Goal: Information Seeking & Learning: Learn about a topic

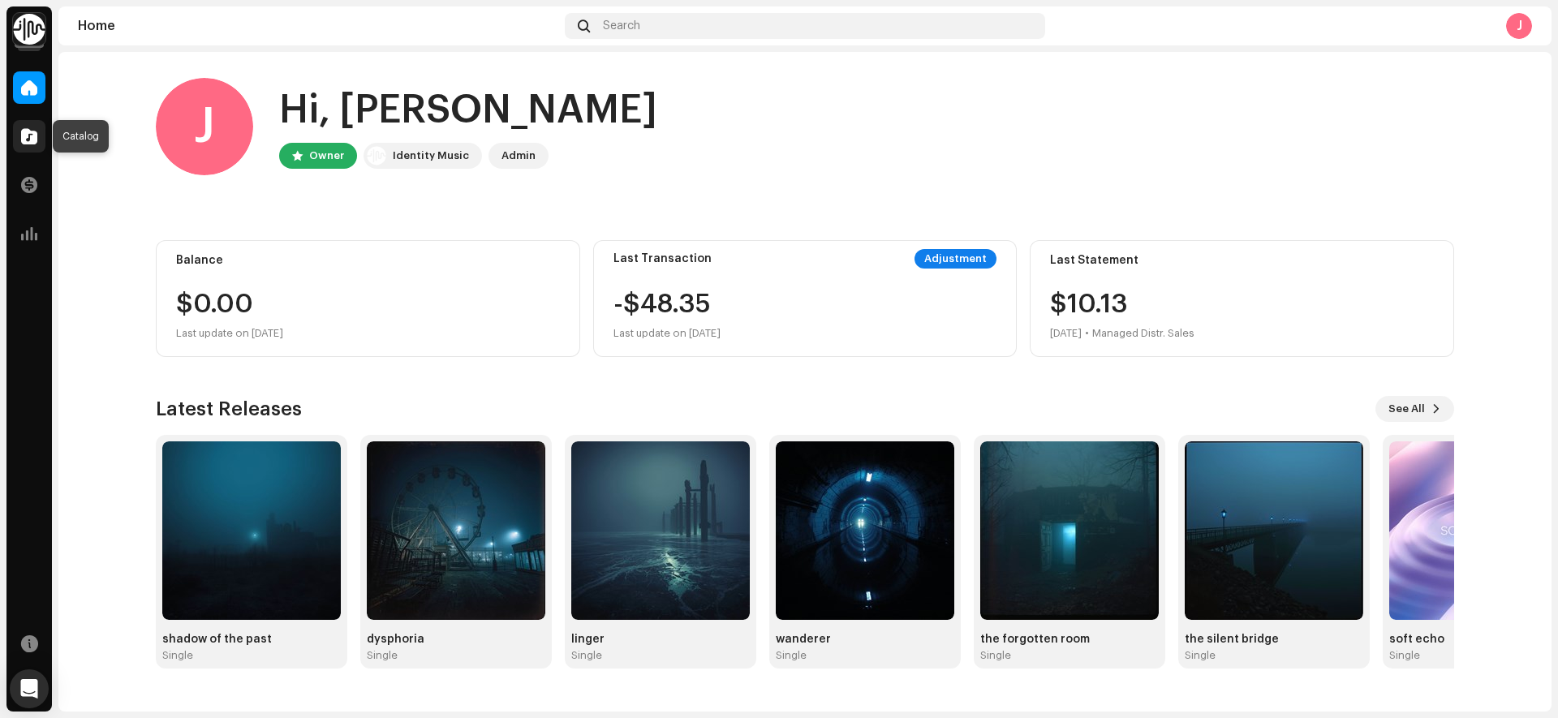
click at [21, 131] on span at bounding box center [29, 136] width 16 height 13
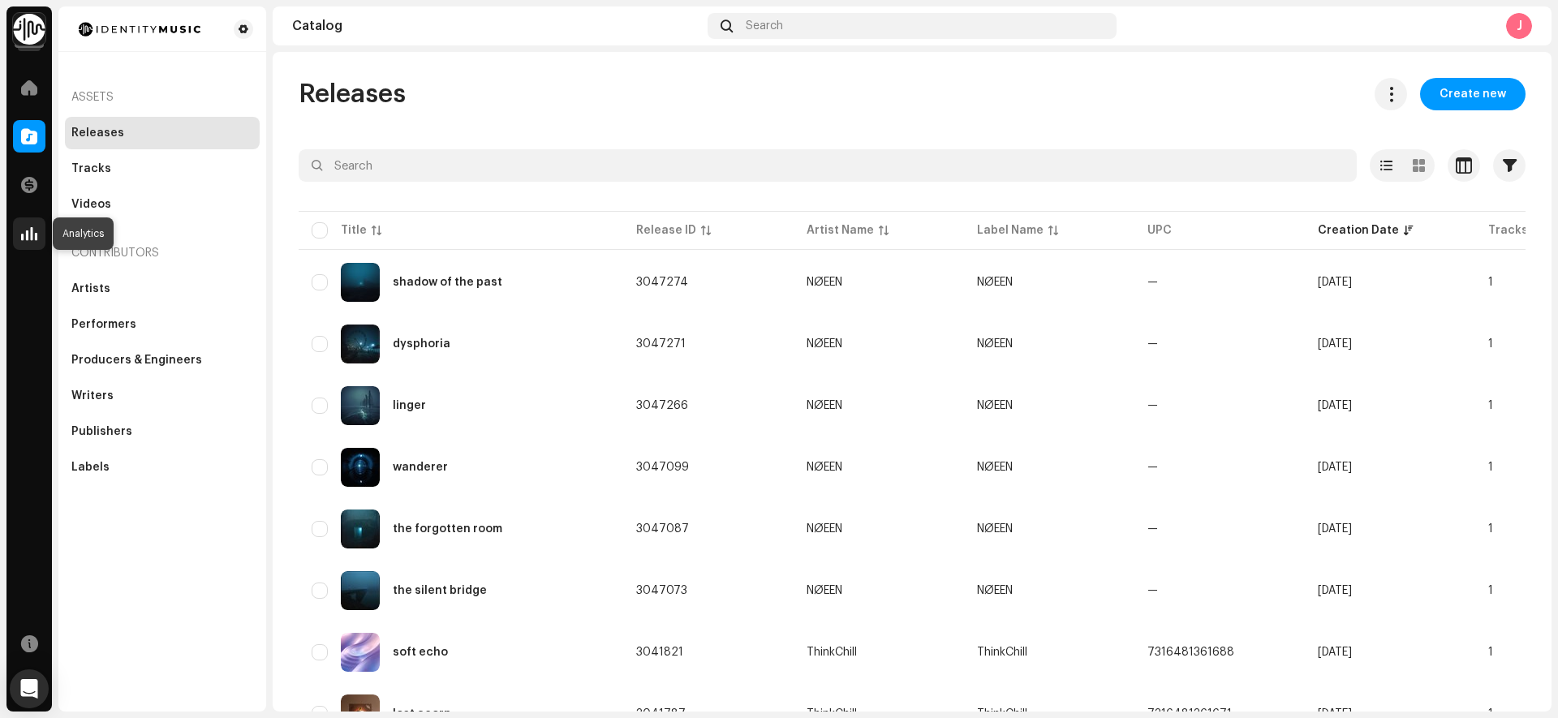
click at [26, 232] on span at bounding box center [29, 233] width 16 height 13
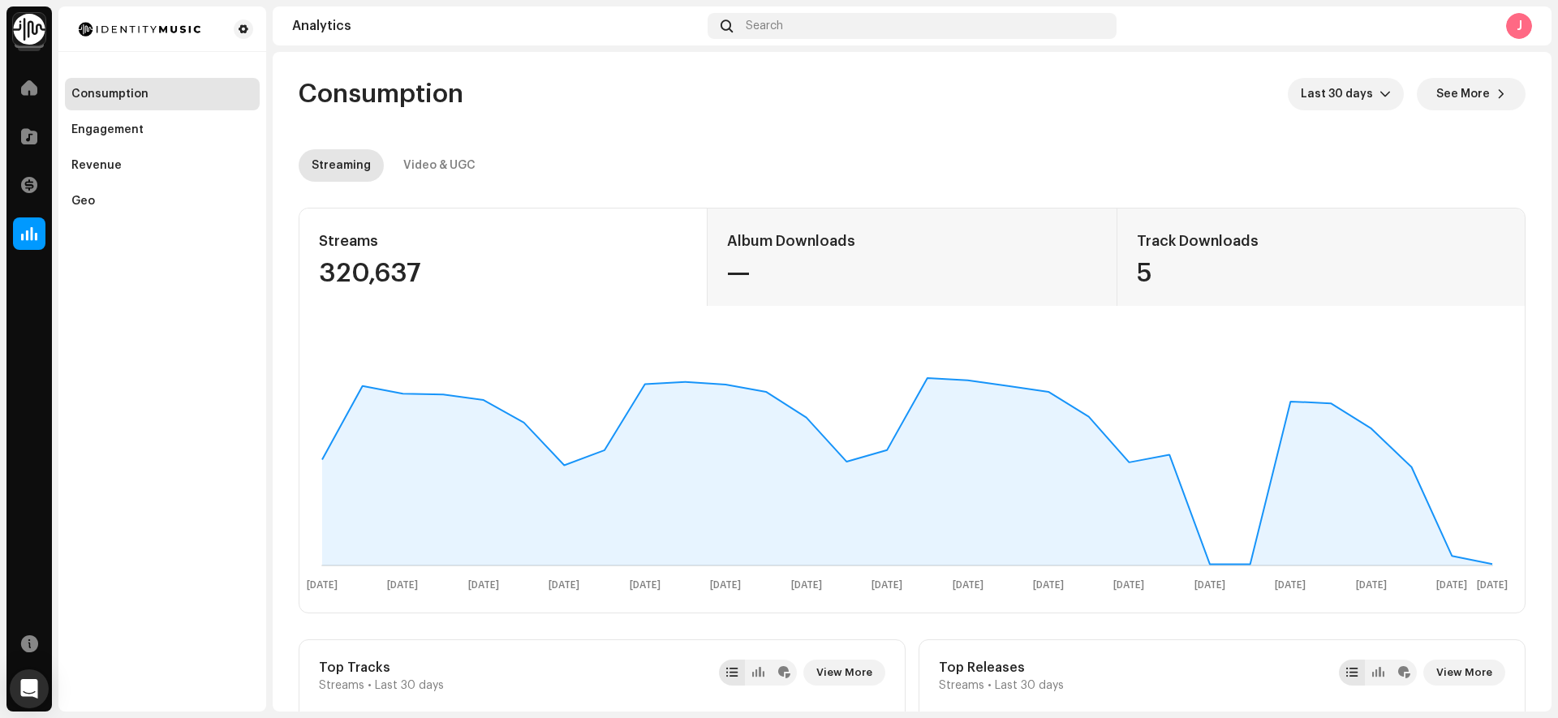
scroll to position [13, 0]
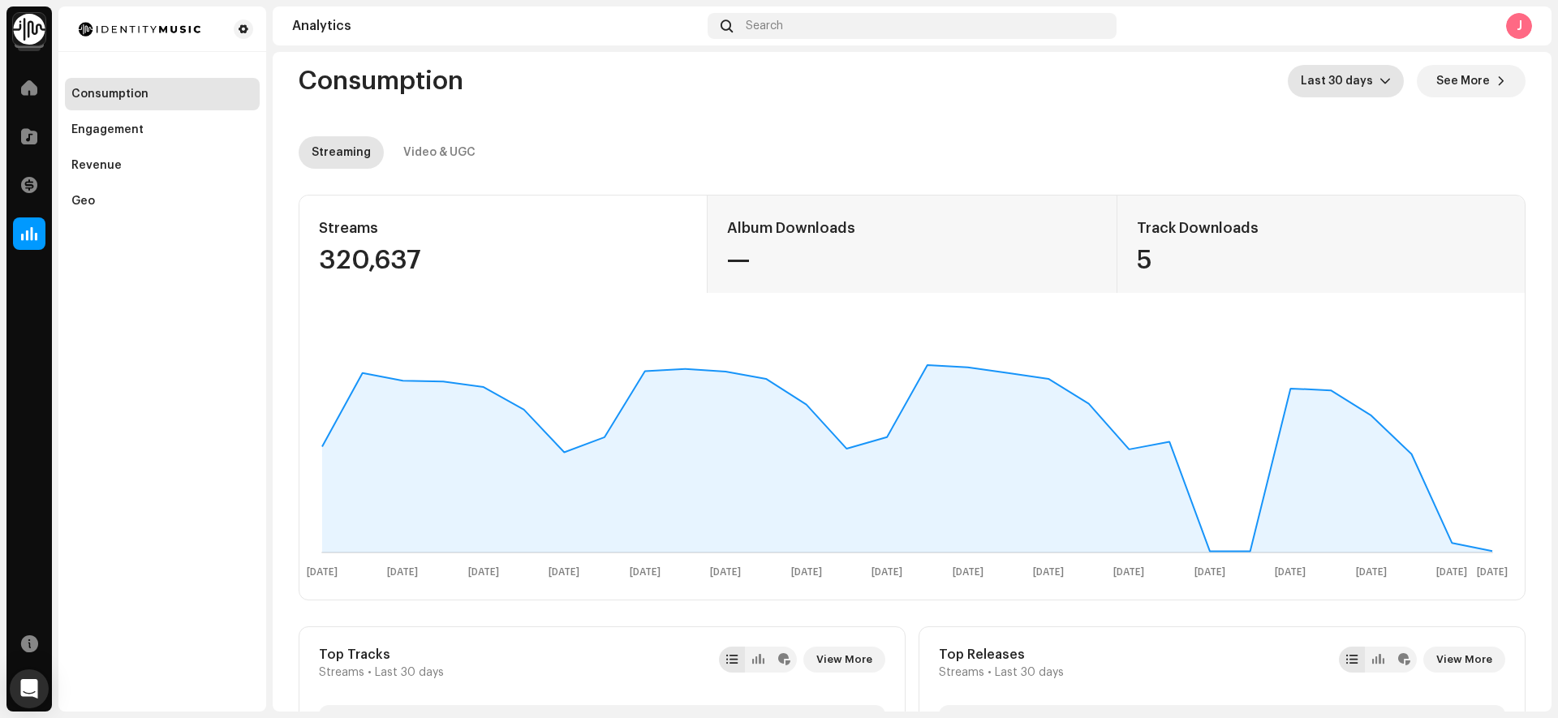
click at [1387, 88] on p-select "Last 30 days" at bounding box center [1346, 81] width 116 height 32
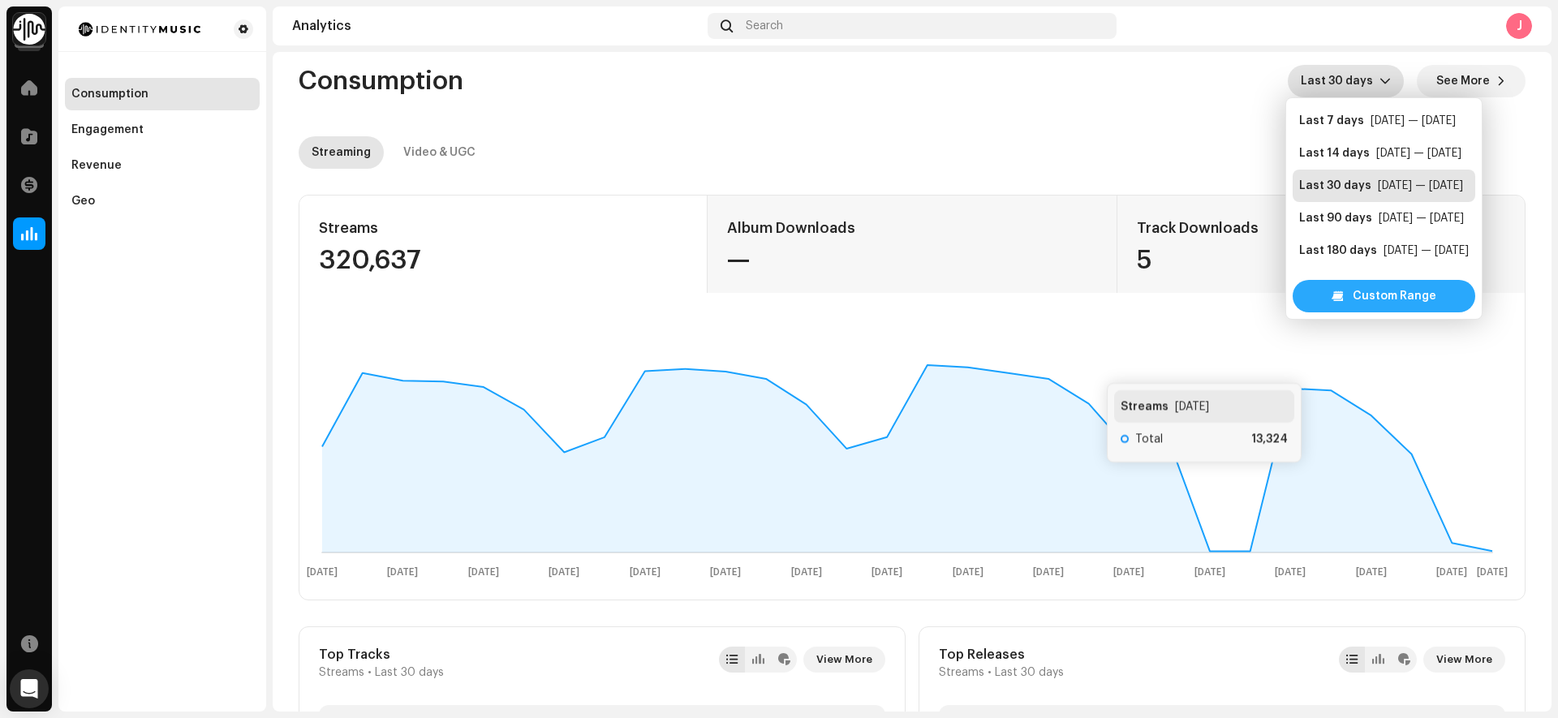
click at [1389, 297] on span "Custom Range" at bounding box center [1395, 296] width 84 height 32
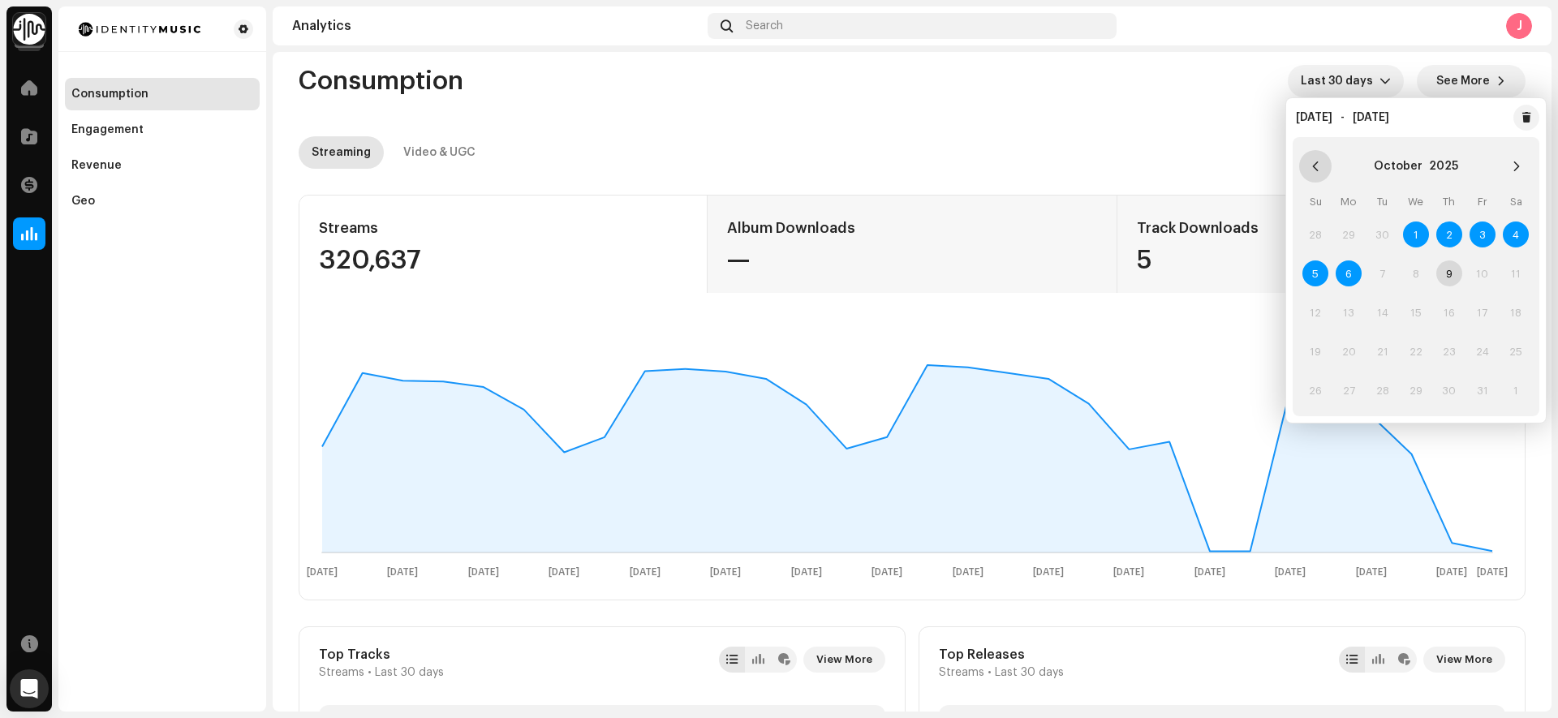
click at [1320, 168] on icon "Previous Month" at bounding box center [1315, 166] width 11 height 11
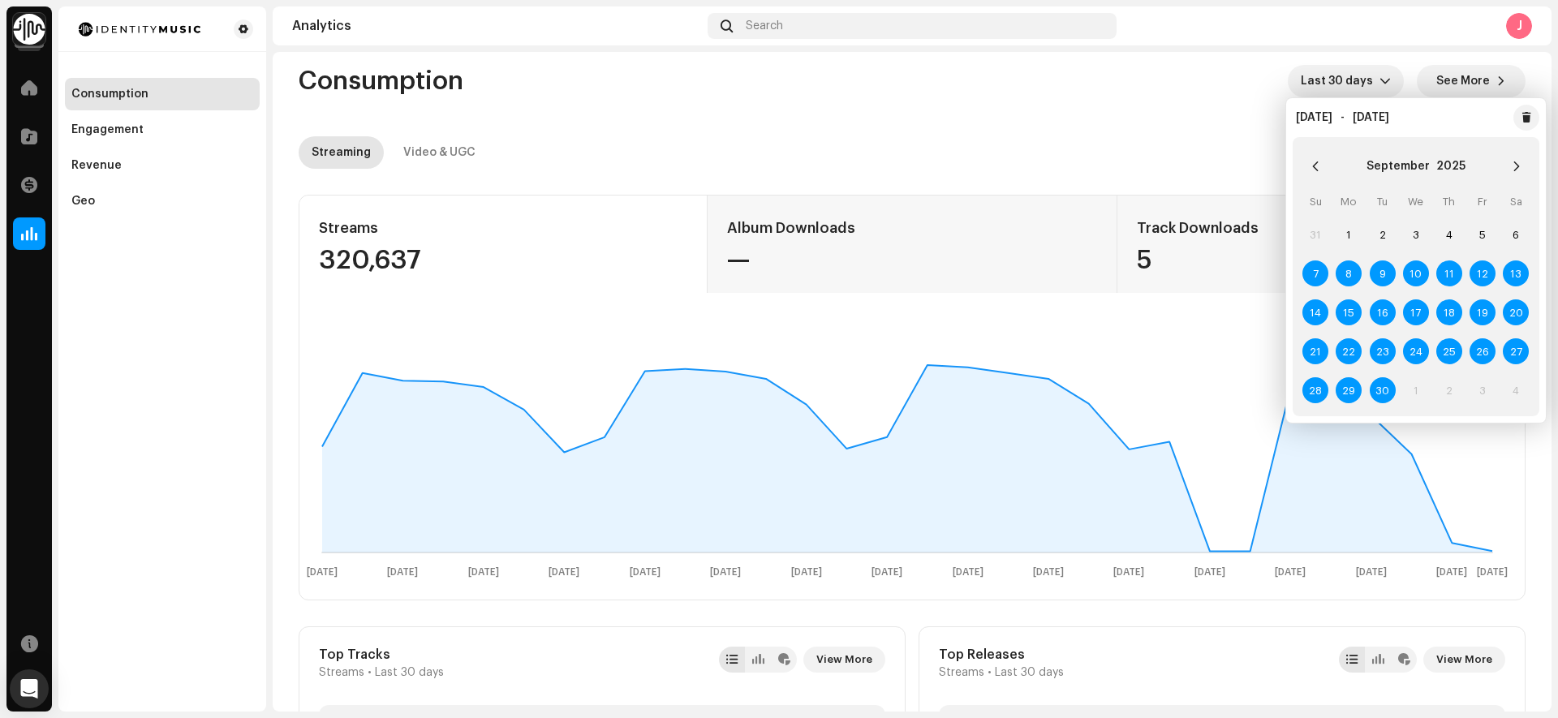
click at [1320, 168] on icon "Previous Month" at bounding box center [1315, 166] width 11 height 11
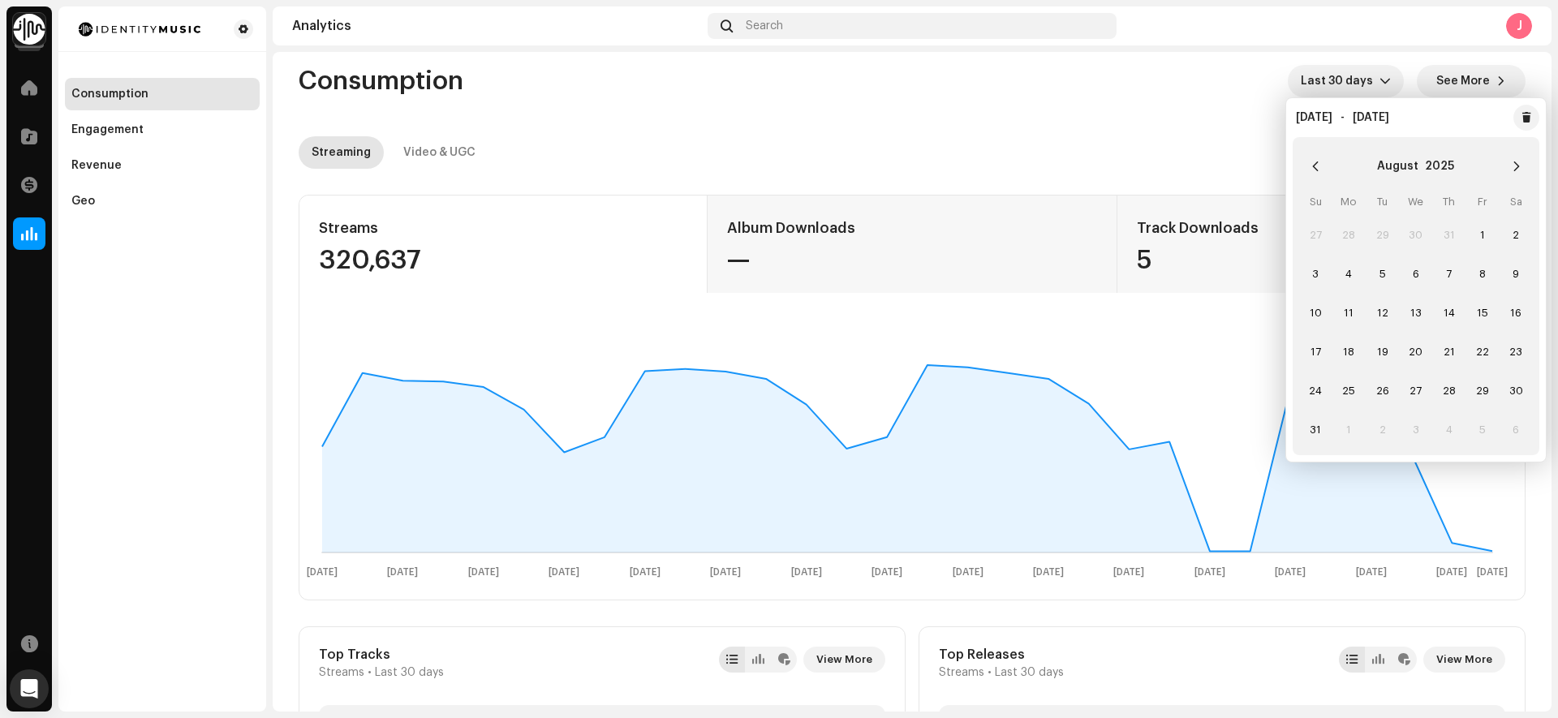
click at [1320, 168] on icon "Previous Month" at bounding box center [1315, 166] width 11 height 11
click at [1449, 233] on span "3" at bounding box center [1450, 235] width 26 height 26
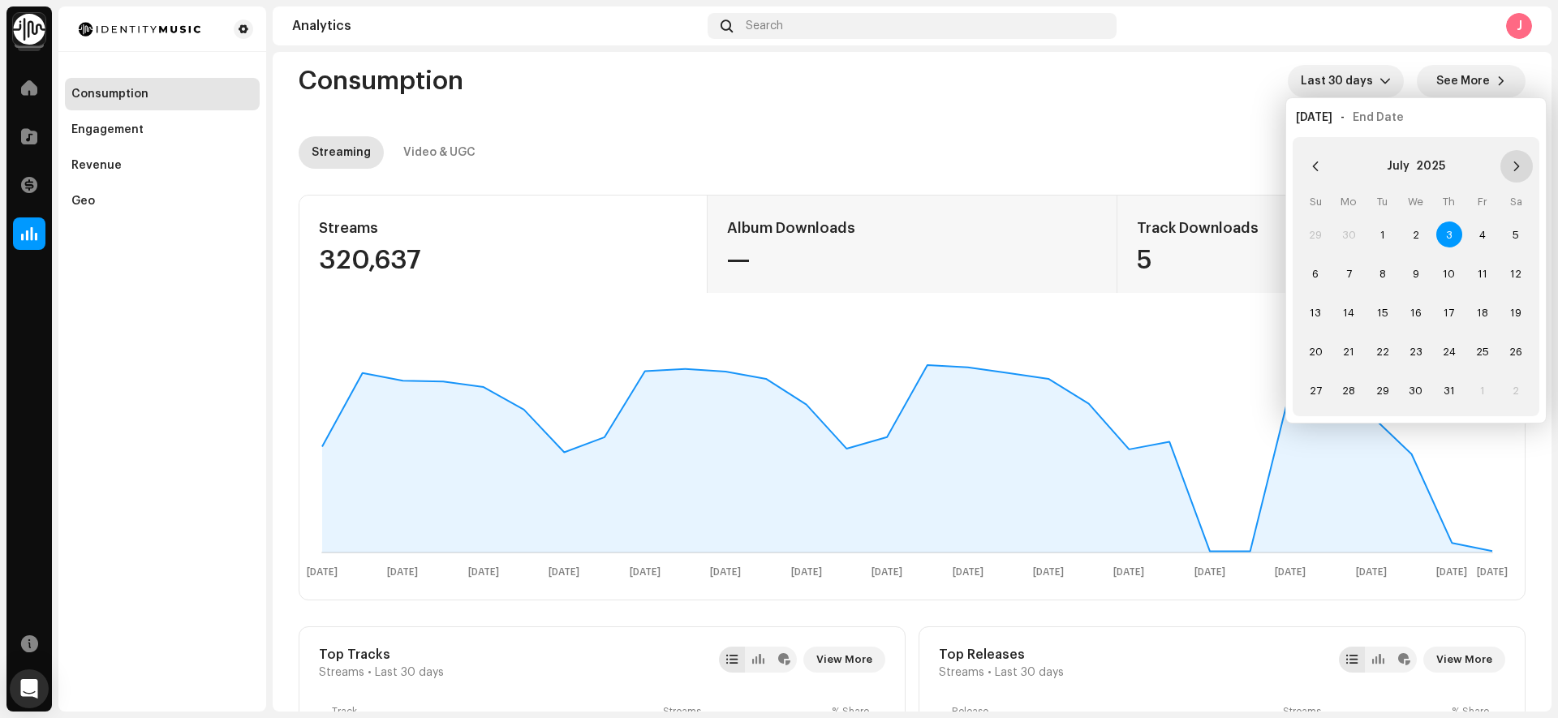
click at [1516, 165] on icon "Next Month" at bounding box center [1516, 166] width 11 height 11
click at [1349, 274] on span "6" at bounding box center [1349, 274] width 26 height 26
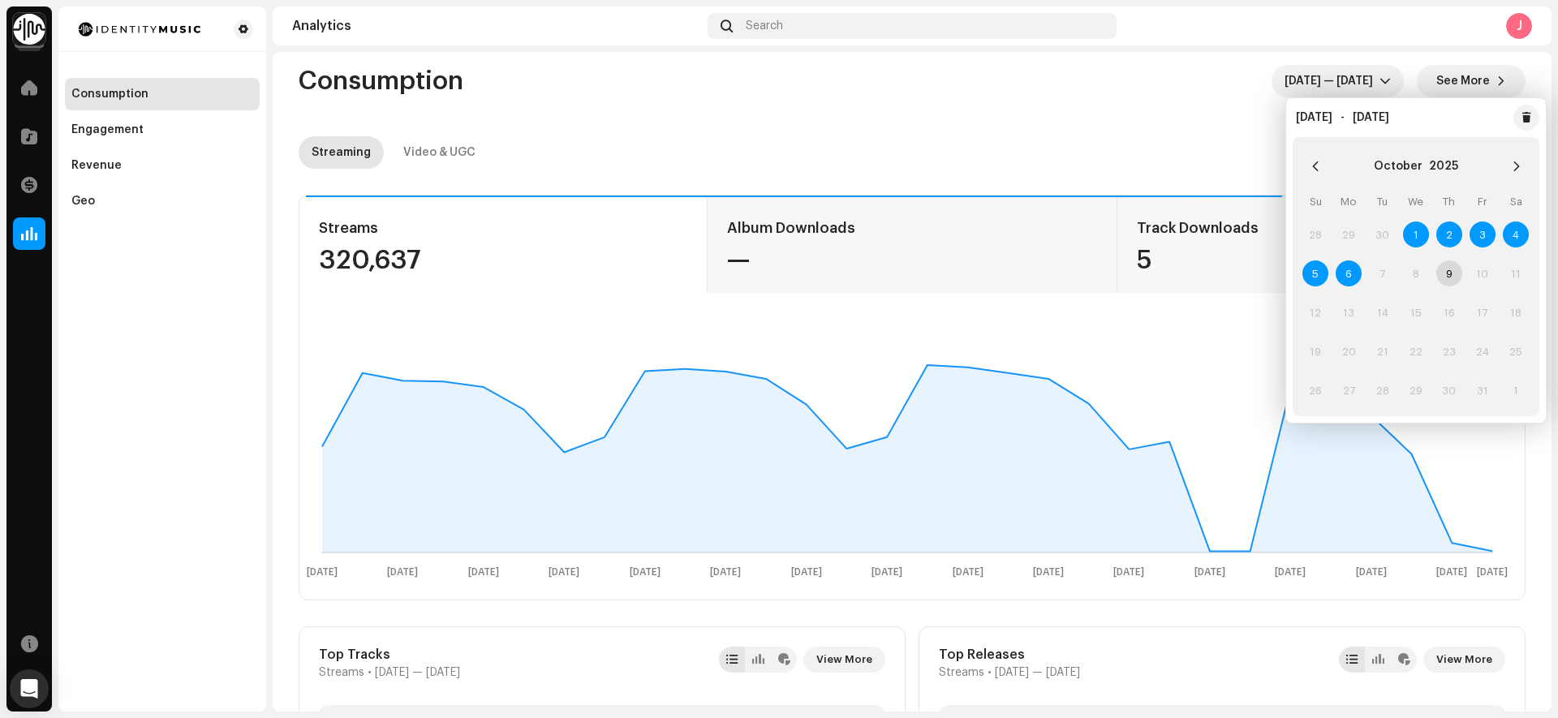
click at [1235, 118] on re-o-consumption-dashboard-header "Consumption [DATE] — [DATE] See More Streaming Video & UGC" at bounding box center [912, 110] width 1227 height 143
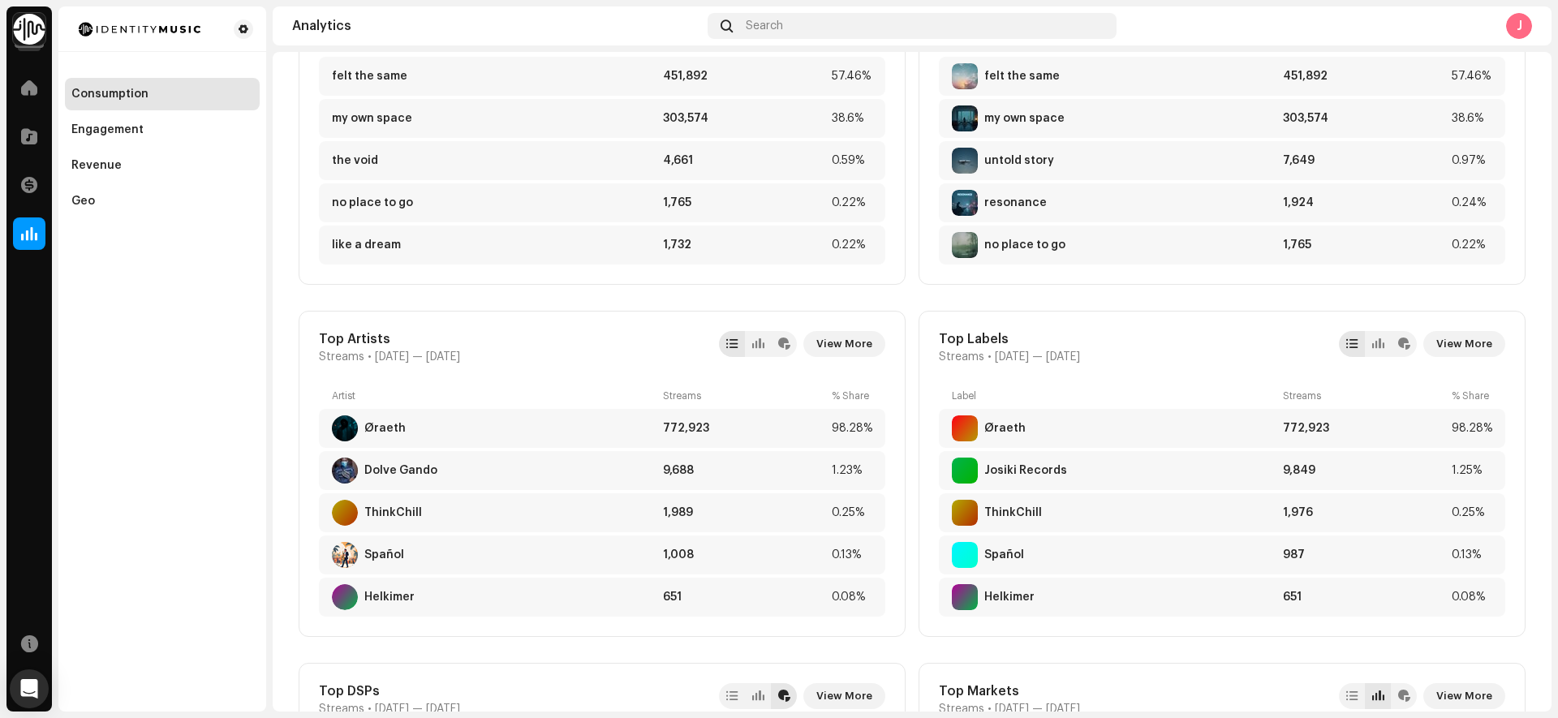
scroll to position [691, 0]
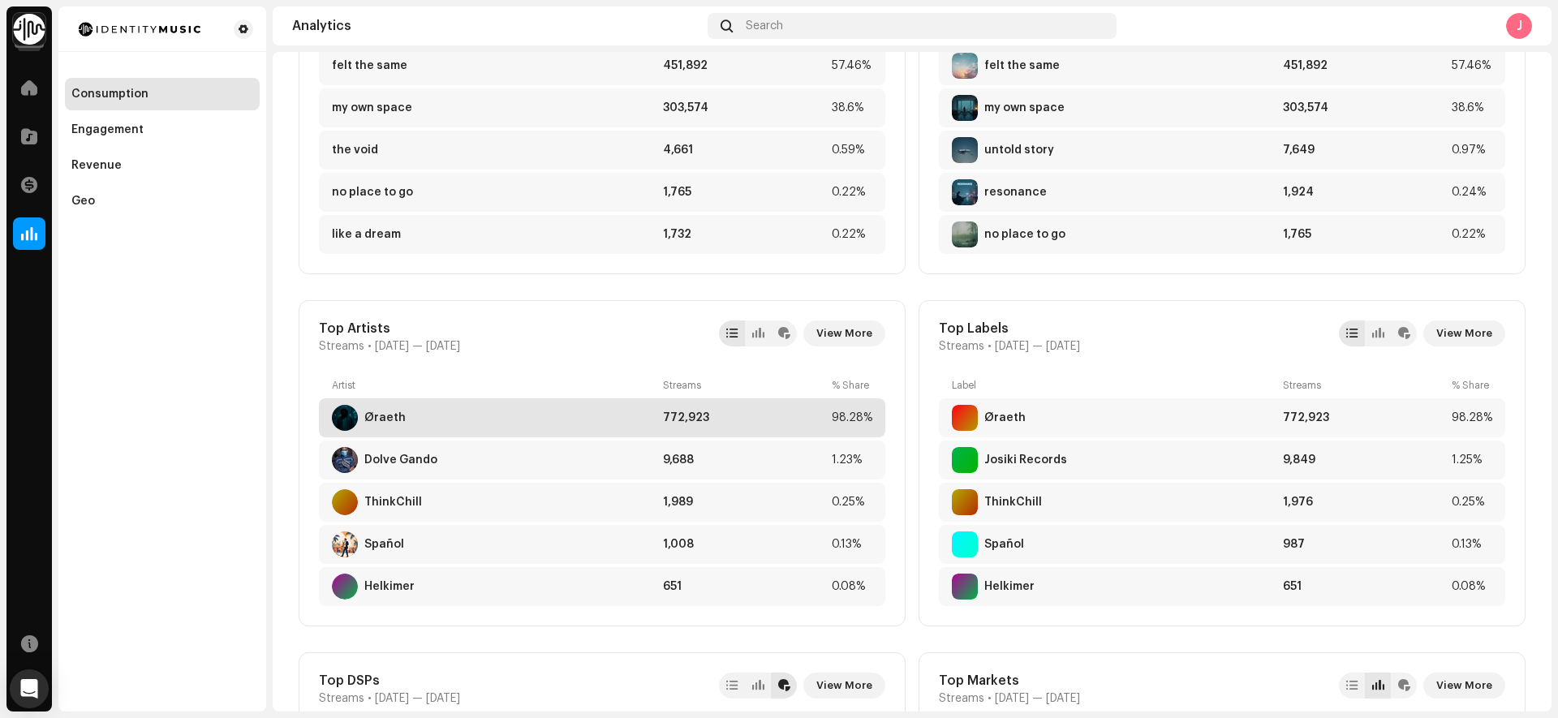
click at [569, 420] on div "Øraeth" at bounding box center [494, 418] width 325 height 26
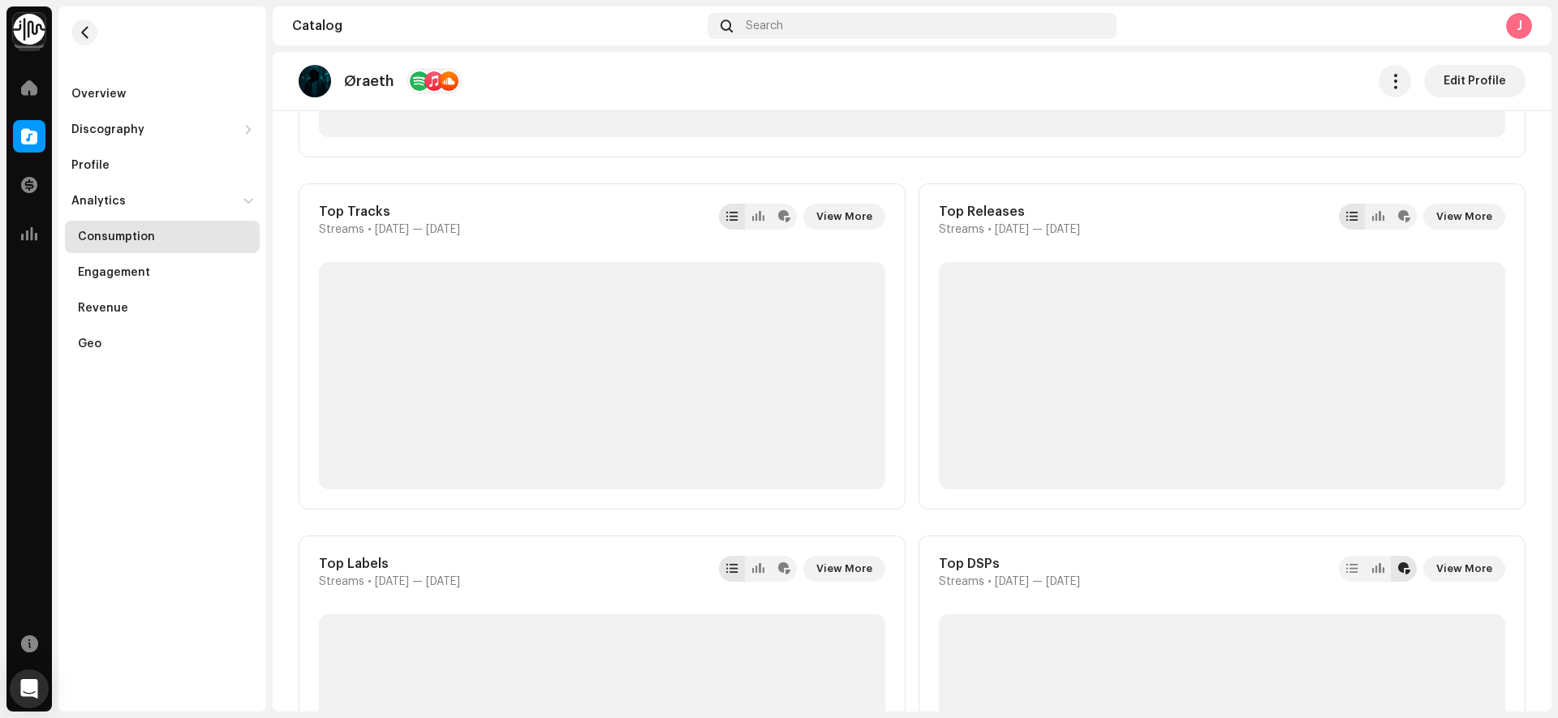
scroll to position [619, 0]
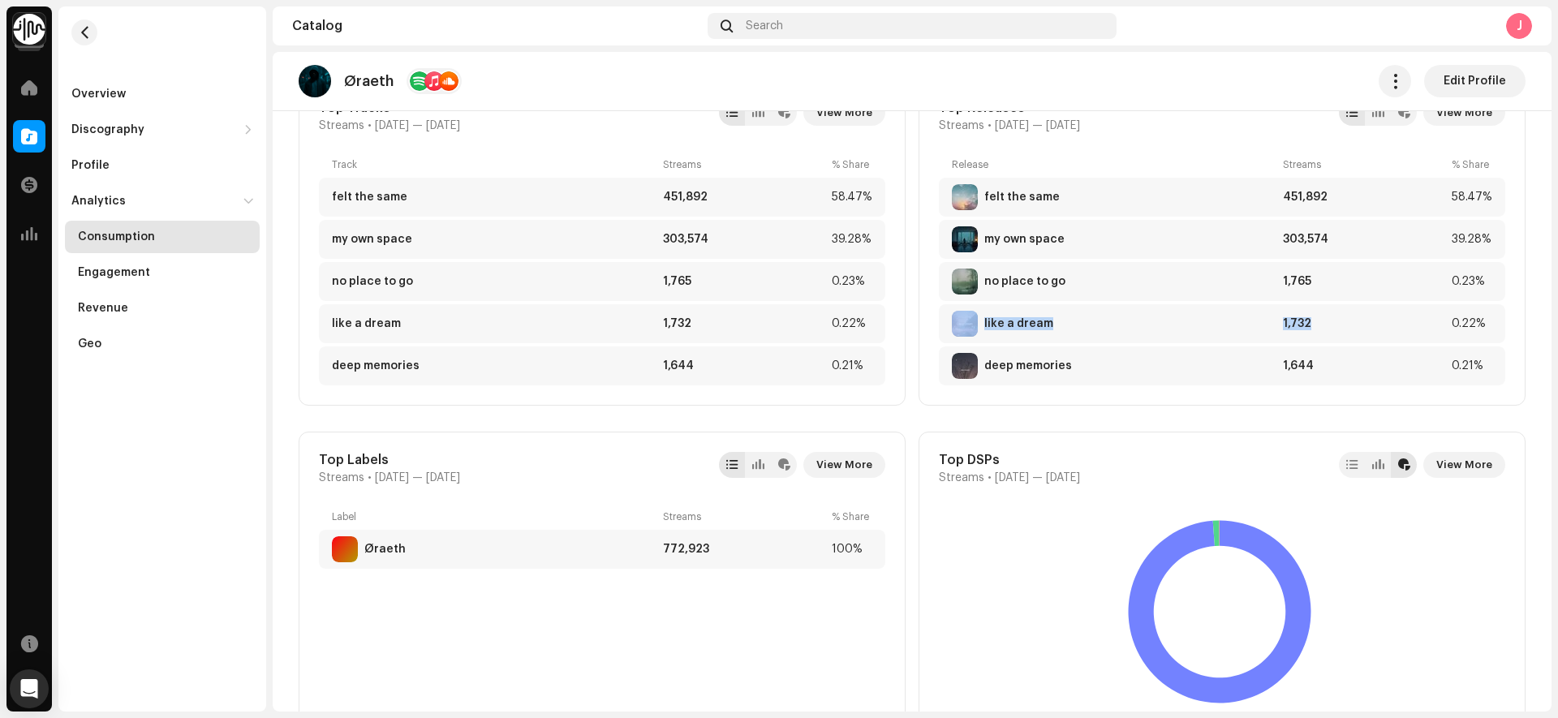
drag, startPoint x: 1554, startPoint y: 305, endPoint x: 1553, endPoint y: 288, distance: 17.1
click at [1553, 288] on div "Josiki Records Home Catalog Transactions Analytics Resources Overview Discograp…" at bounding box center [779, 359] width 1558 height 718
click at [1531, 158] on div "Consumption [DATE] — [DATE] See More Streaming Video & UGC Streams 772,923 Albu…" at bounding box center [912, 666] width 1279 height 2349
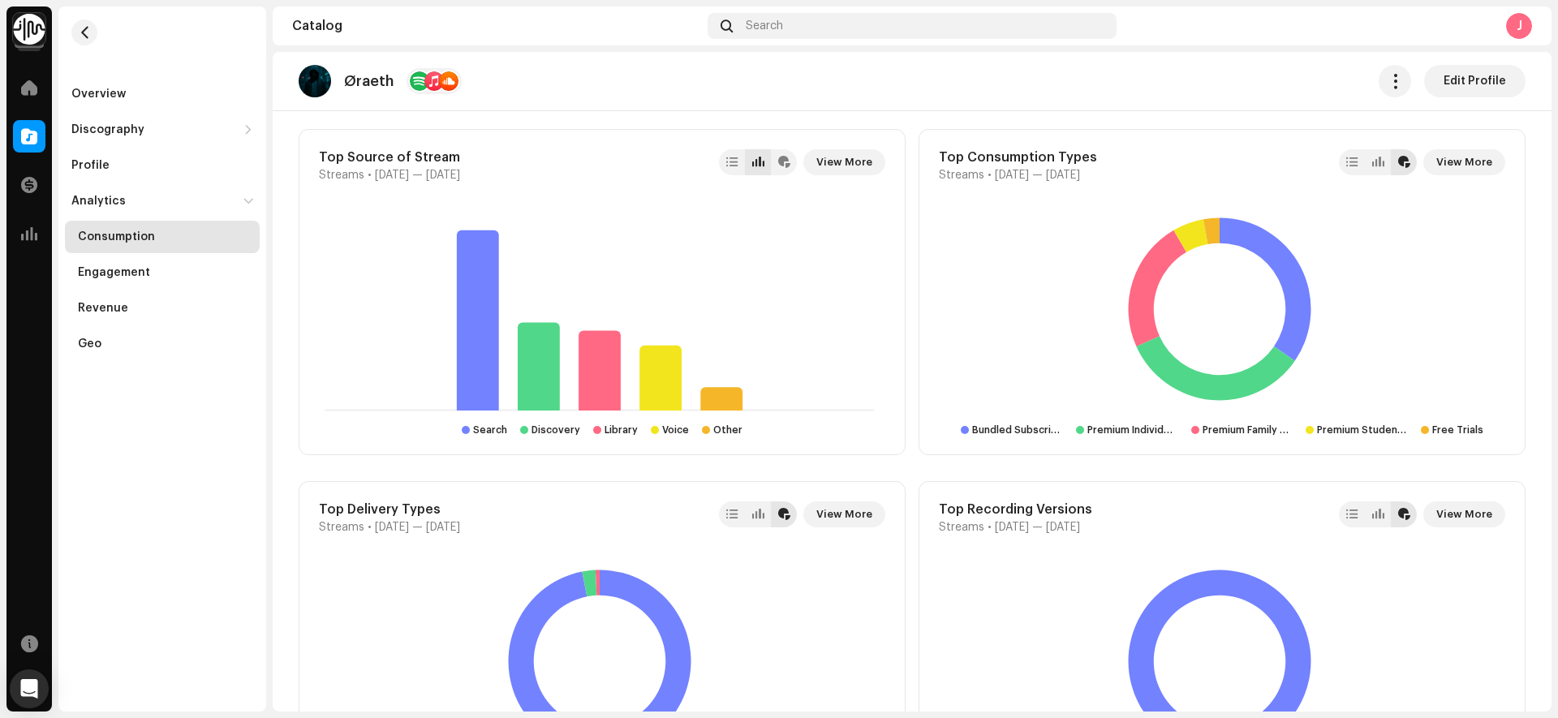
scroll to position [1748, 0]
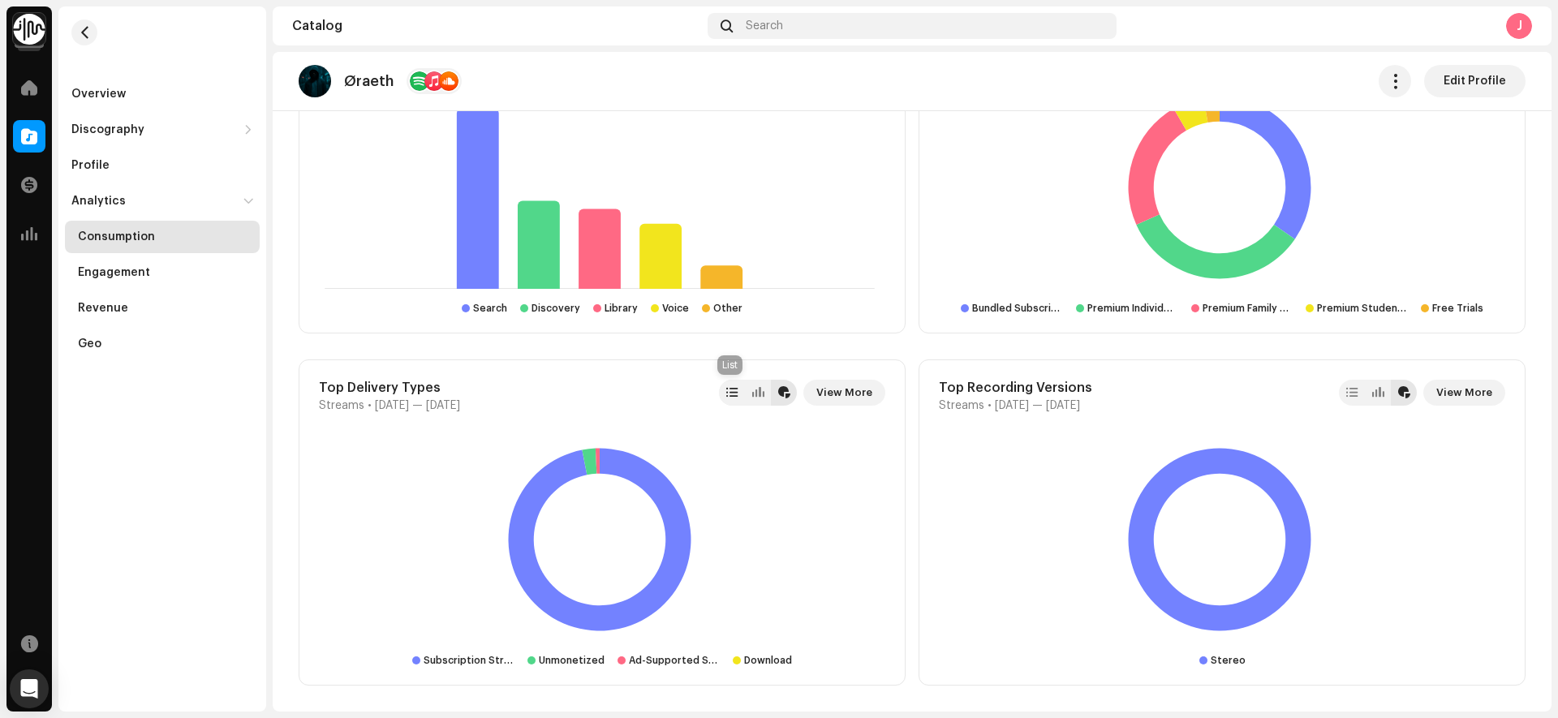
click at [736, 397] on div at bounding box center [732, 393] width 26 height 26
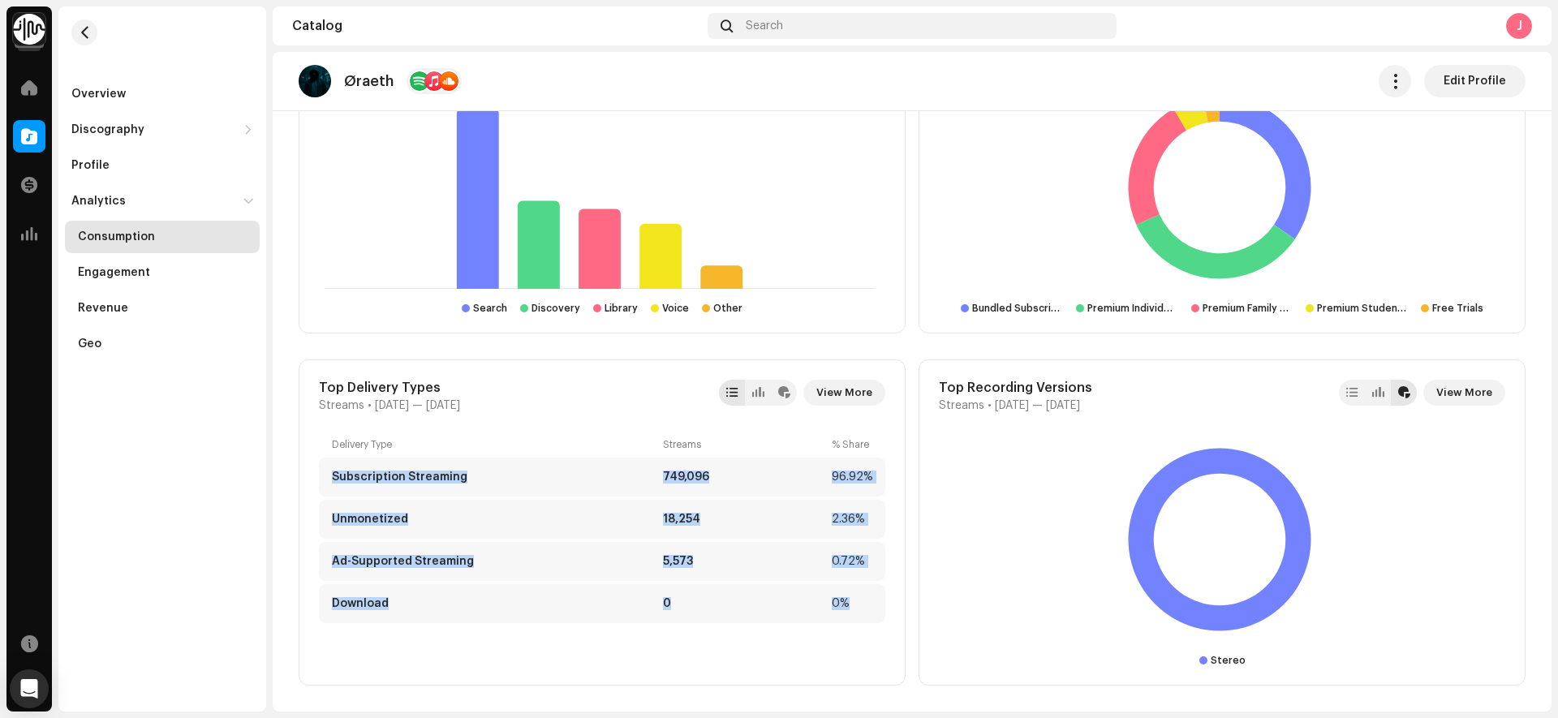
drag, startPoint x: 325, startPoint y: 475, endPoint x: 735, endPoint y: 641, distance: 442.3
click at [735, 641] on div "Delivery Type Streams % Share Subscription Streaming 749,096 96.92% Unmonetized…" at bounding box center [602, 551] width 567 height 227
copy div "Subscription Streaming 749,096 96.92% Unmonetized 18,254 2.36% Ad-Supported Str…"
click at [1350, 390] on div at bounding box center [1351, 392] width 11 height 13
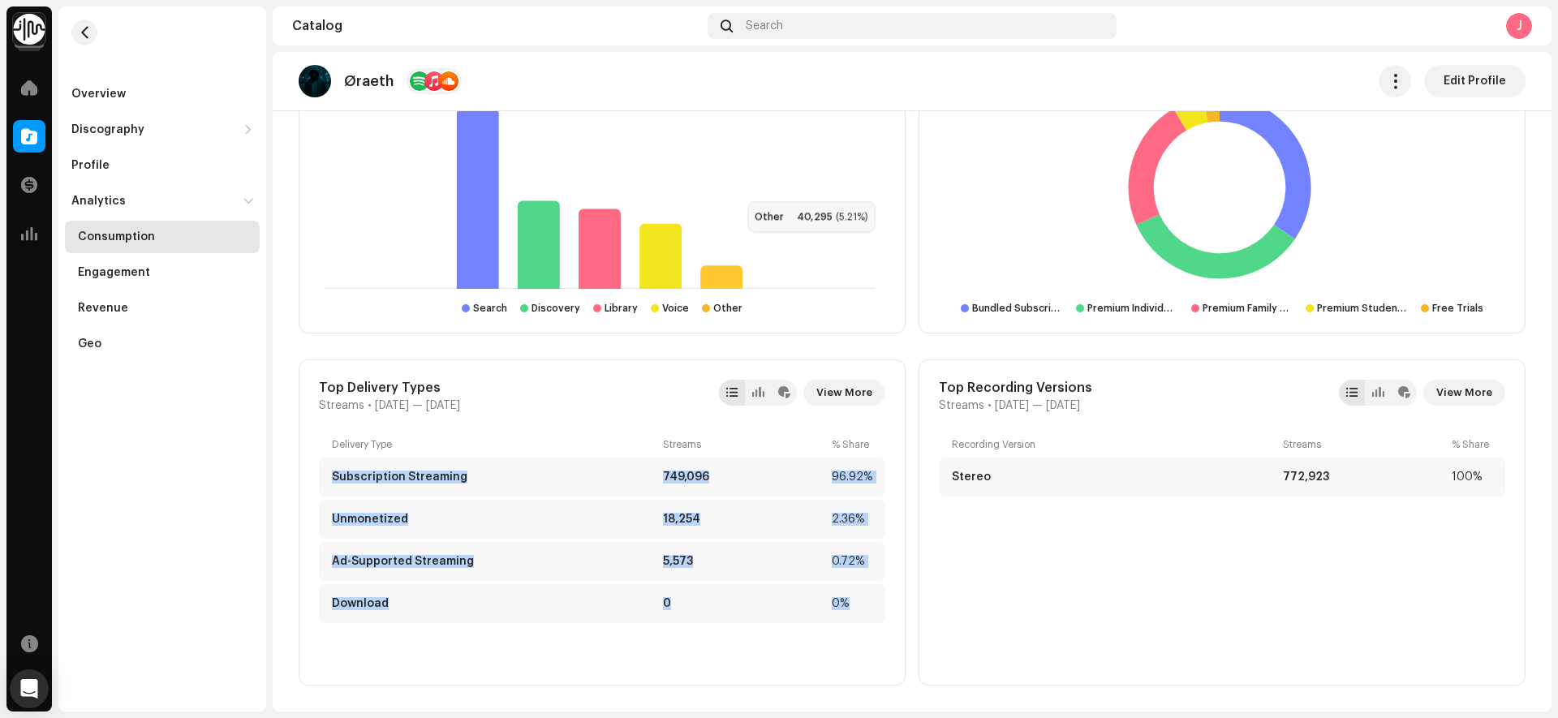
click at [735, 179] on rect at bounding box center [600, 187] width 562 height 203
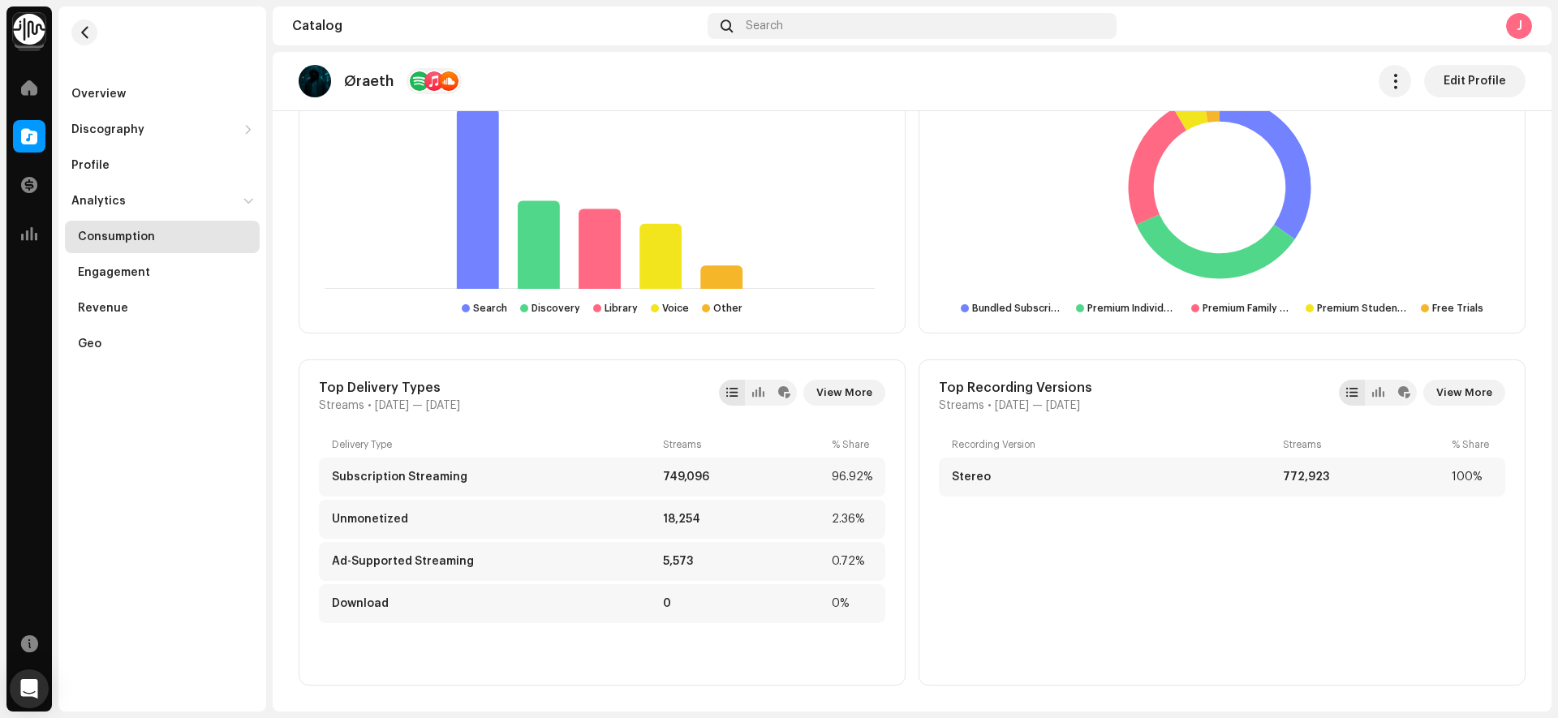
click at [1131, 556] on div "Recording Version Streams % Share Stereo 772,923 100%" at bounding box center [1222, 551] width 567 height 227
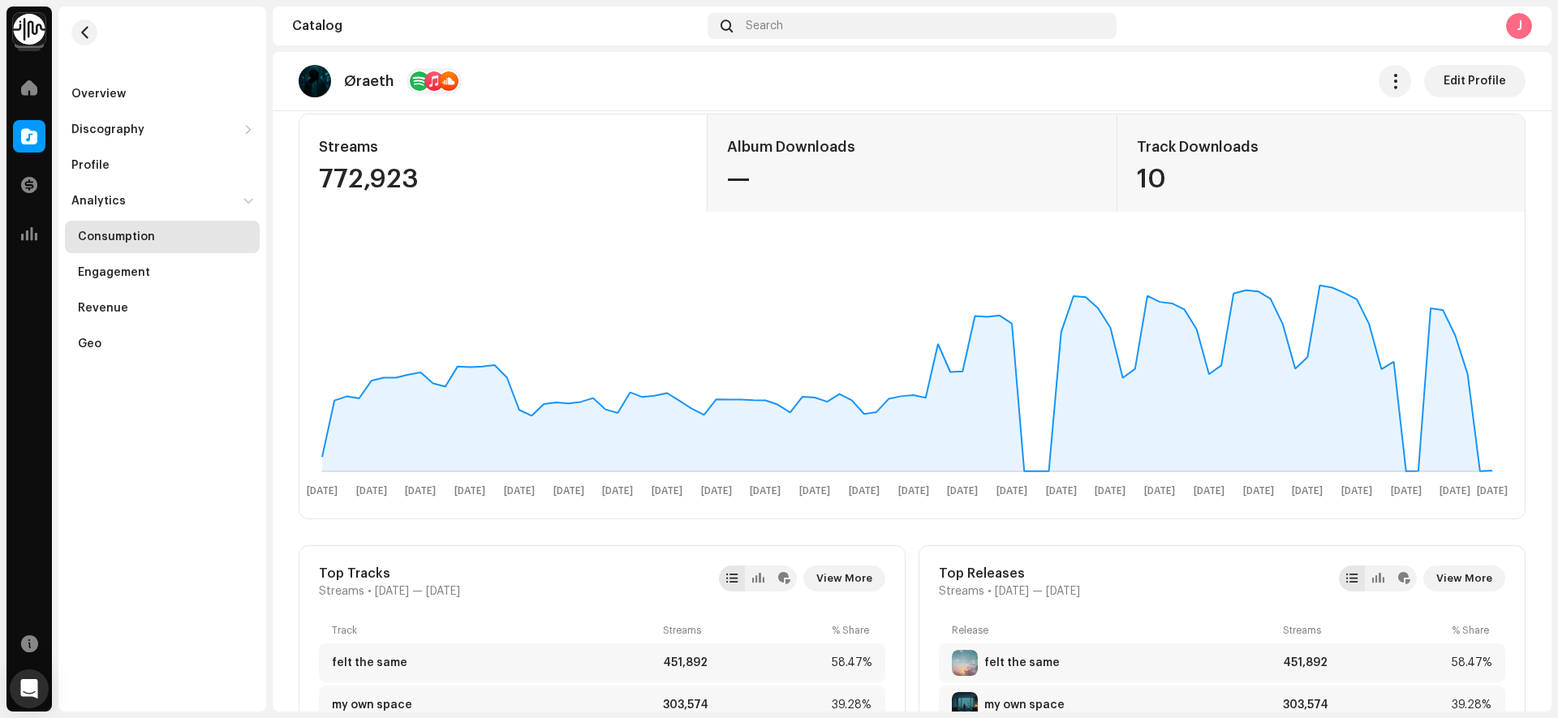
scroll to position [0, 0]
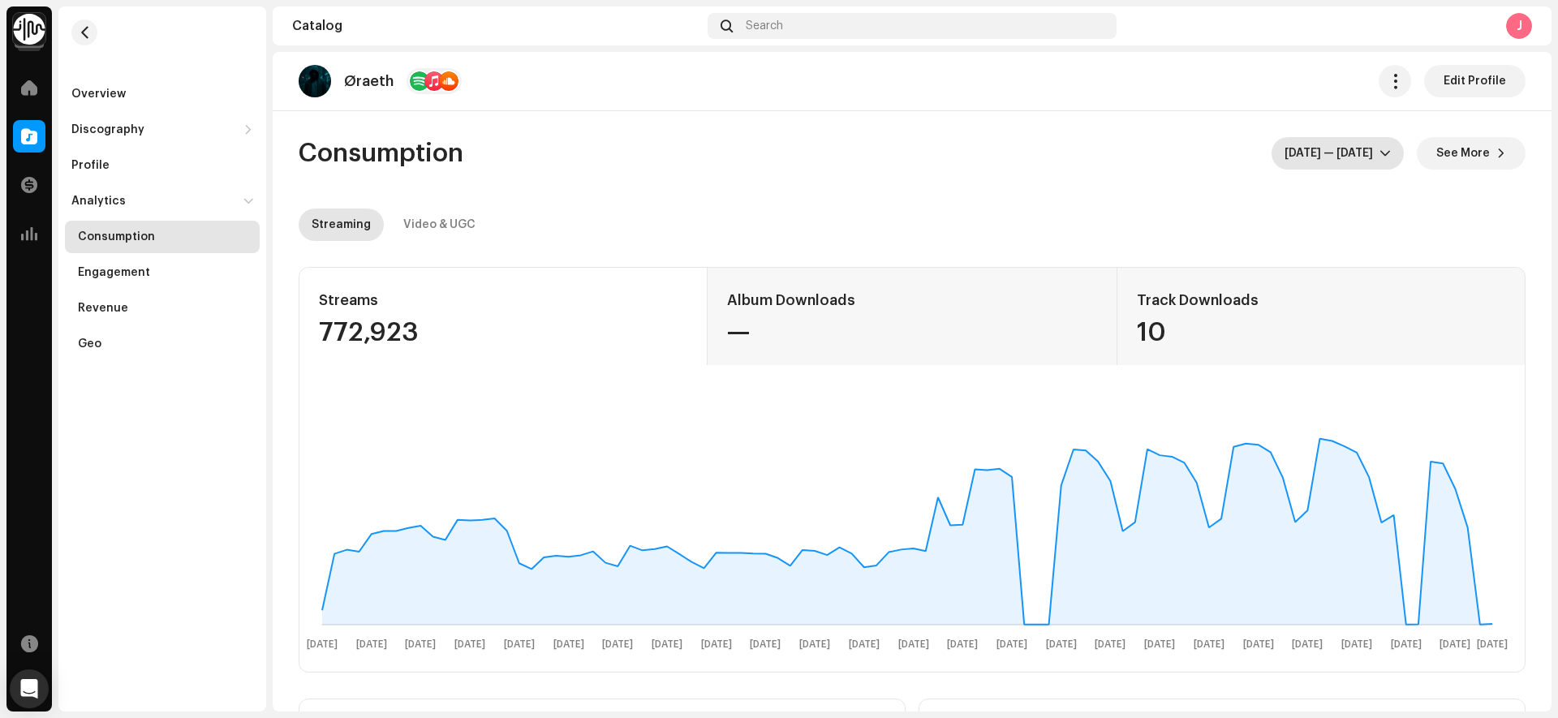
click at [1360, 153] on span "[DATE] — [DATE]" at bounding box center [1332, 153] width 95 height 32
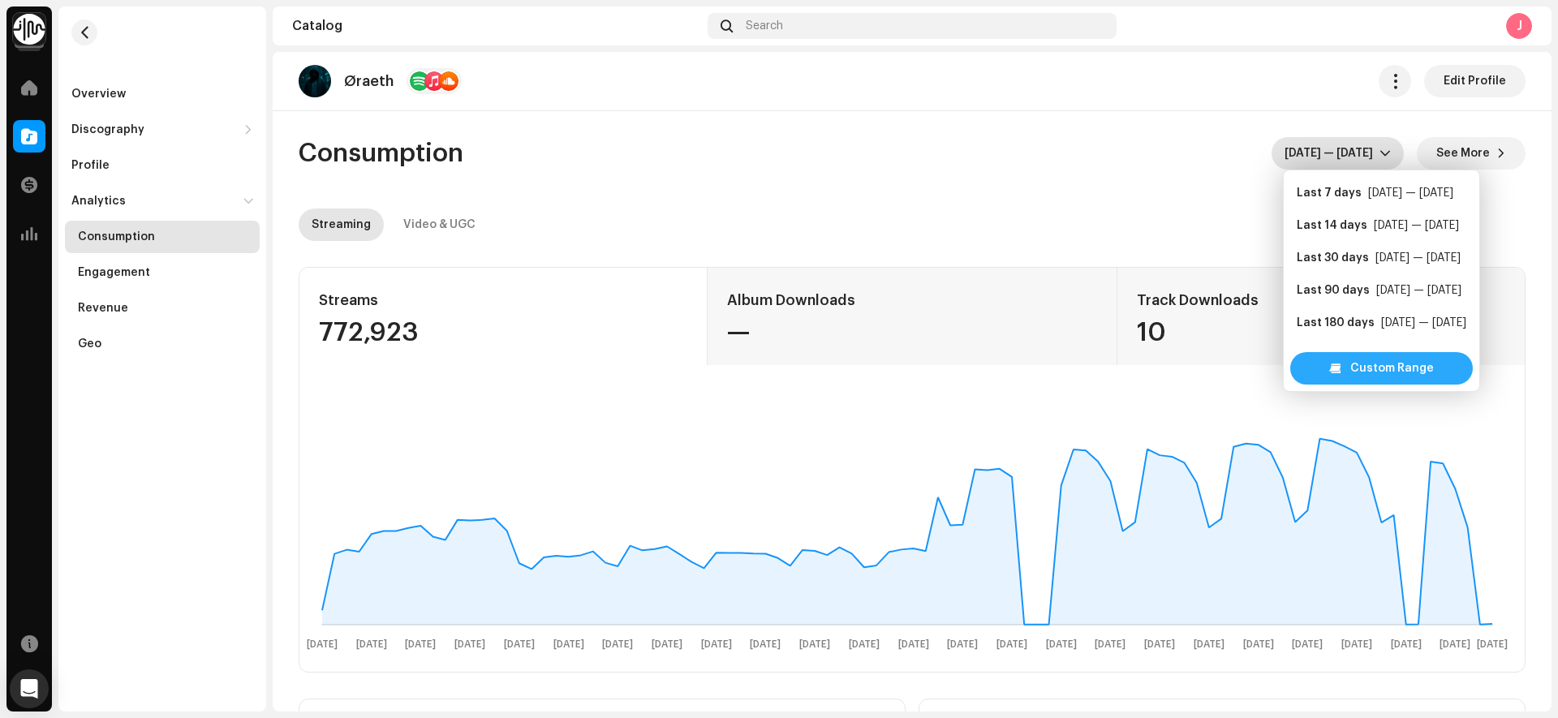
scroll to position [26, 0]
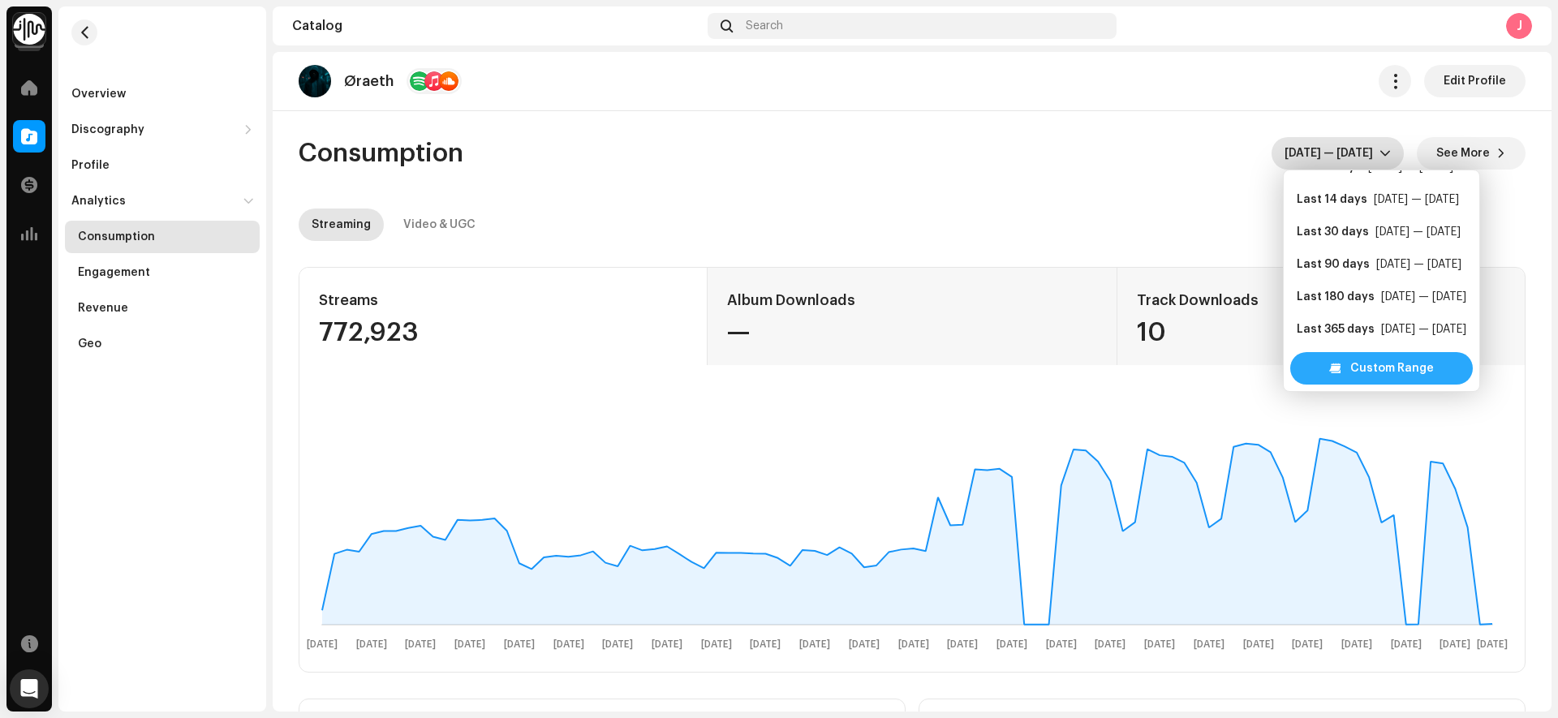
click at [1379, 368] on span "Custom Range" at bounding box center [1393, 368] width 84 height 32
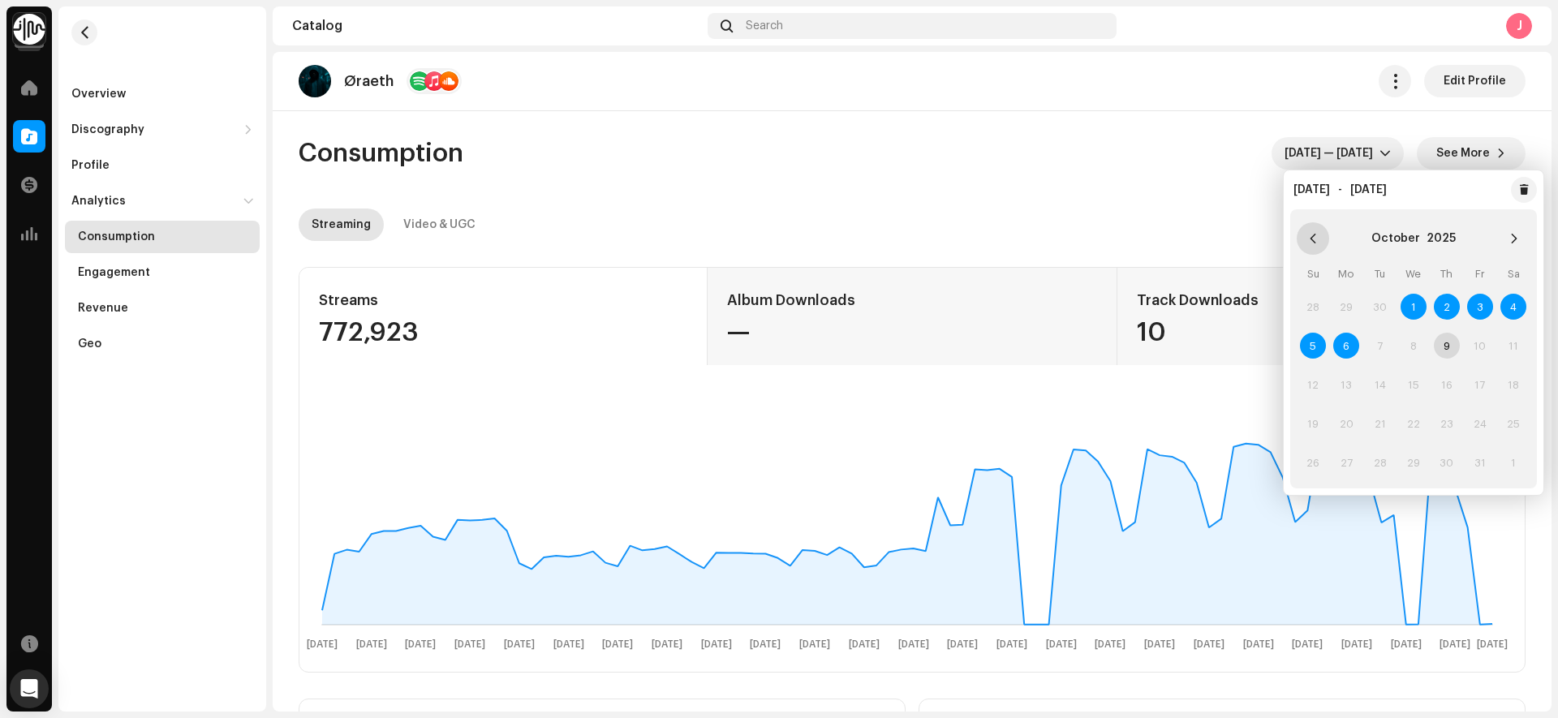
click at [1321, 234] on button "Previous Month" at bounding box center [1313, 238] width 32 height 32
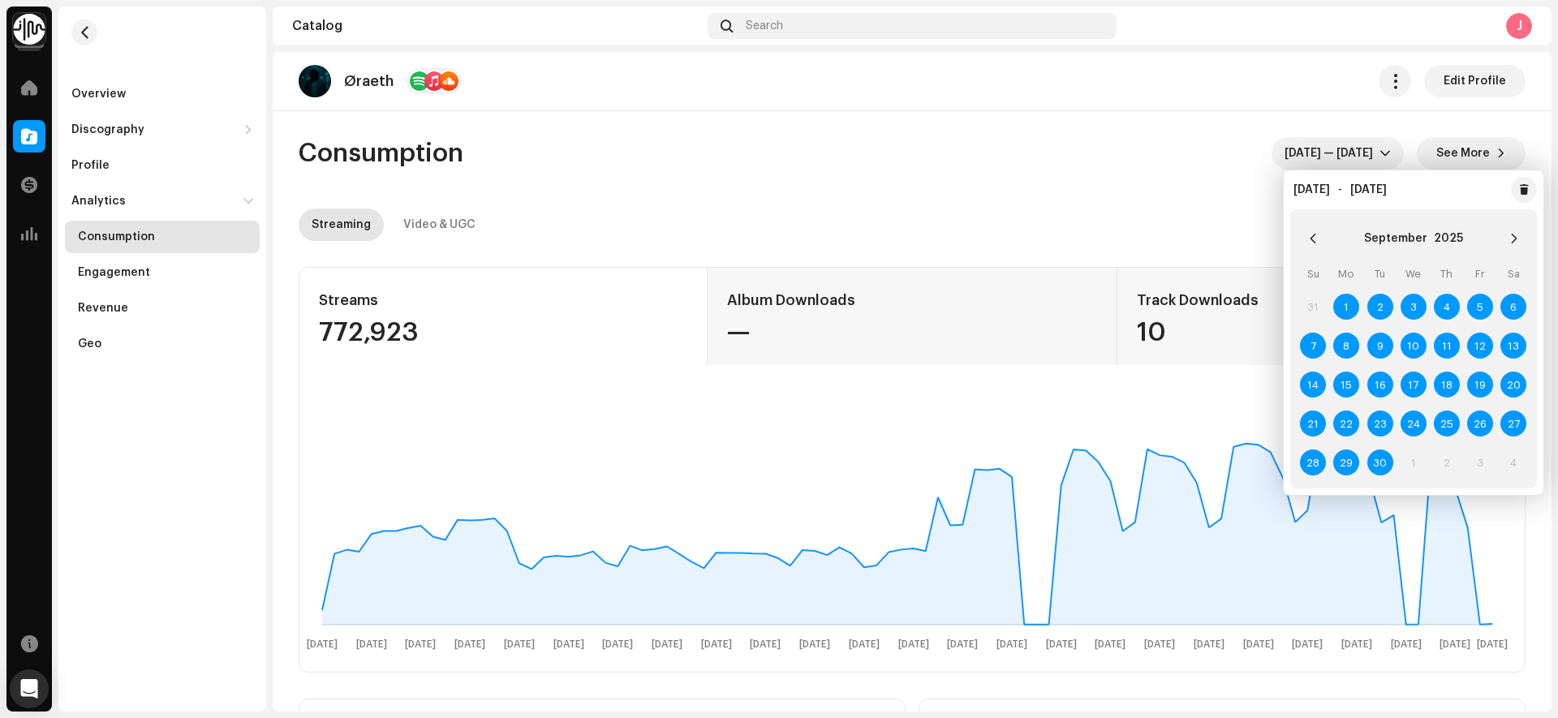
click at [1321, 234] on button "Previous Month" at bounding box center [1313, 238] width 32 height 32
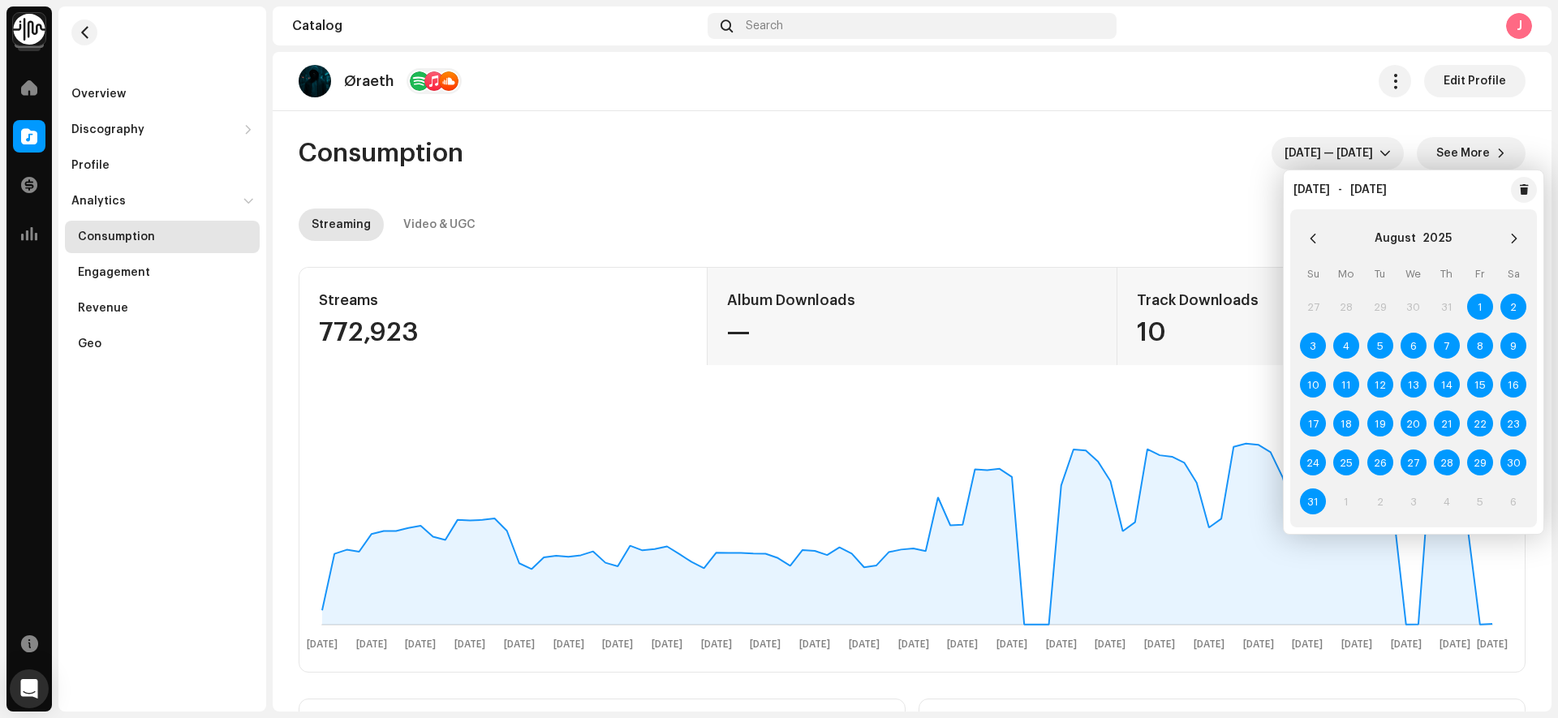
click at [1321, 234] on button "Previous Month" at bounding box center [1313, 238] width 32 height 32
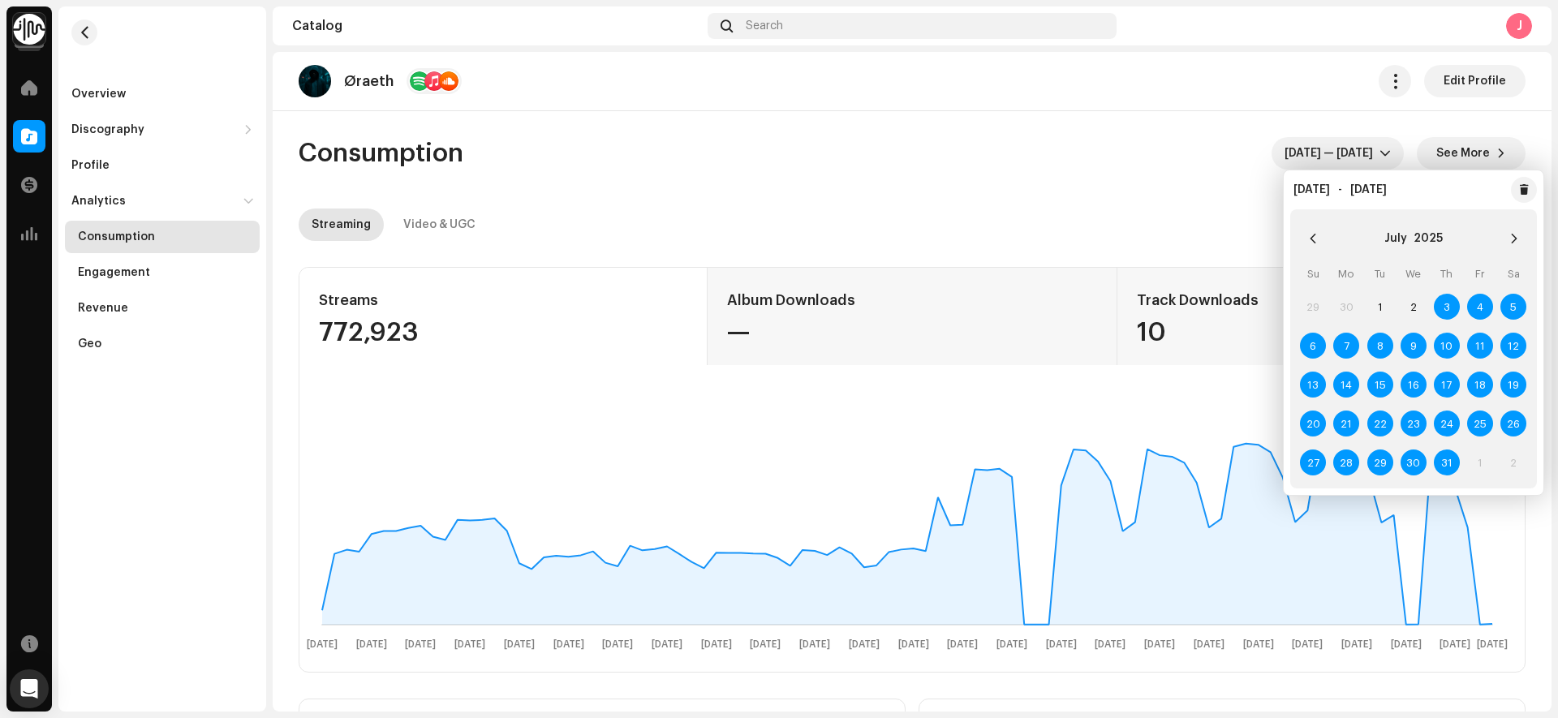
click at [1321, 234] on button "Previous Month" at bounding box center [1313, 238] width 32 height 32
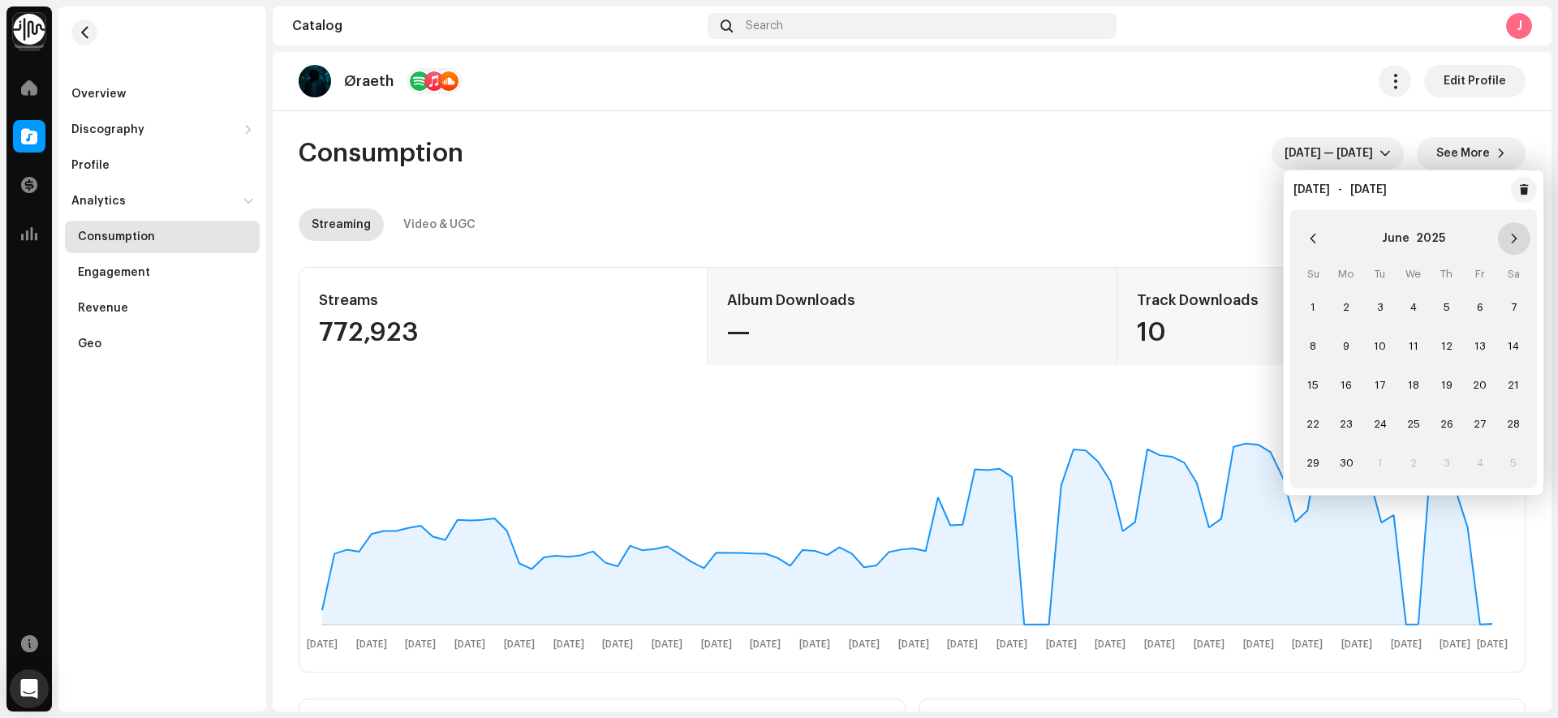
click at [1519, 240] on icon "Next Month" at bounding box center [1514, 238] width 11 height 11
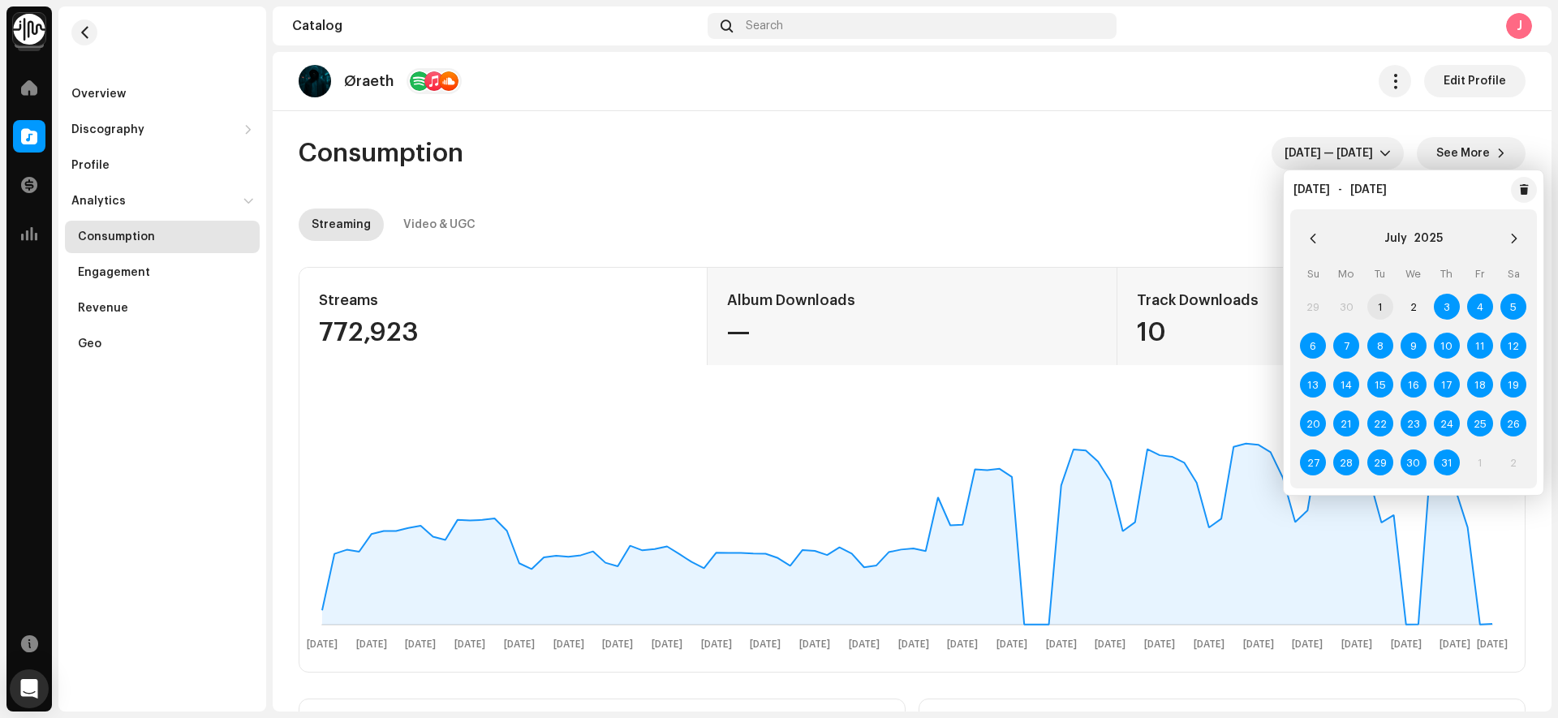
click at [1384, 308] on span "1" at bounding box center [1381, 307] width 26 height 26
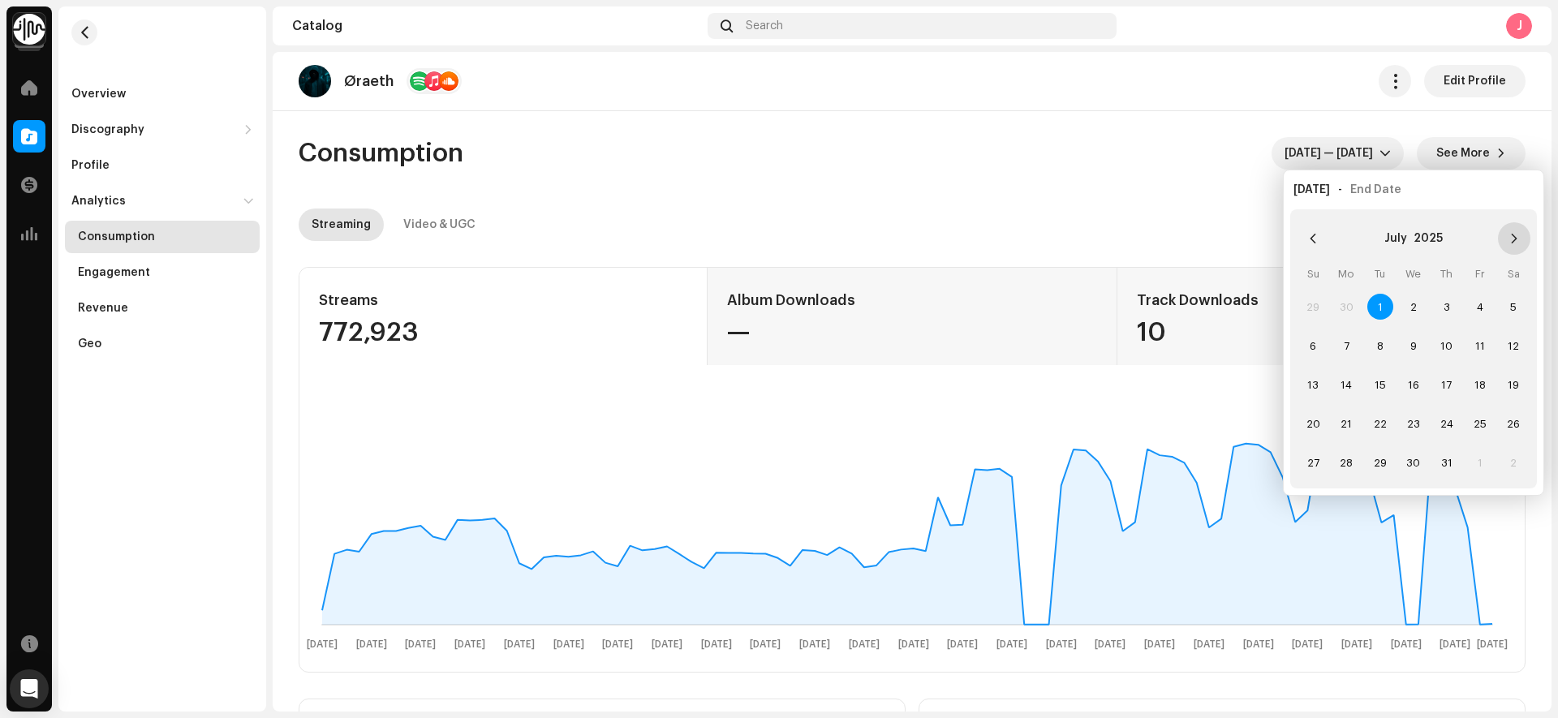
click at [1514, 239] on icon "Next Month" at bounding box center [1514, 238] width 11 height 11
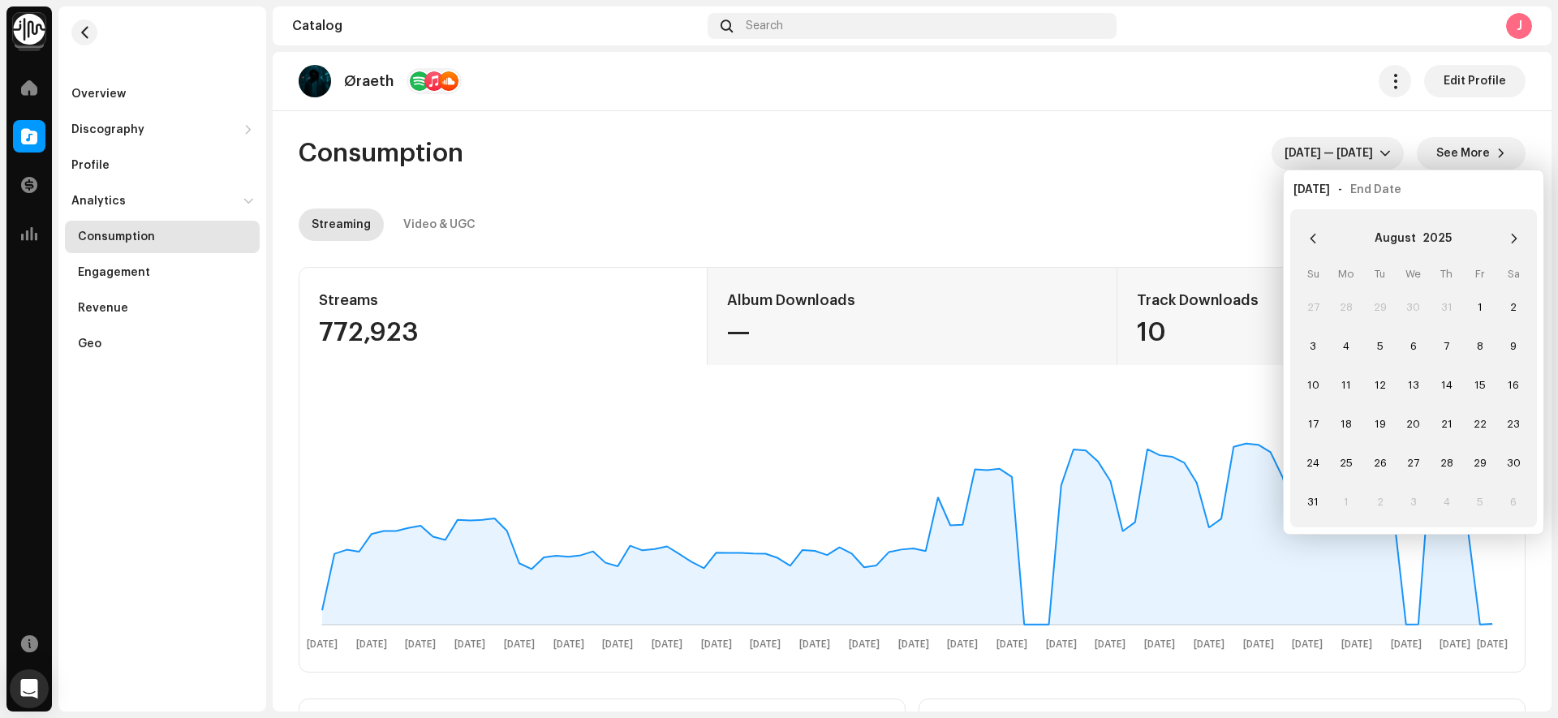
click at [1514, 239] on icon "Next Month" at bounding box center [1514, 238] width 11 height 11
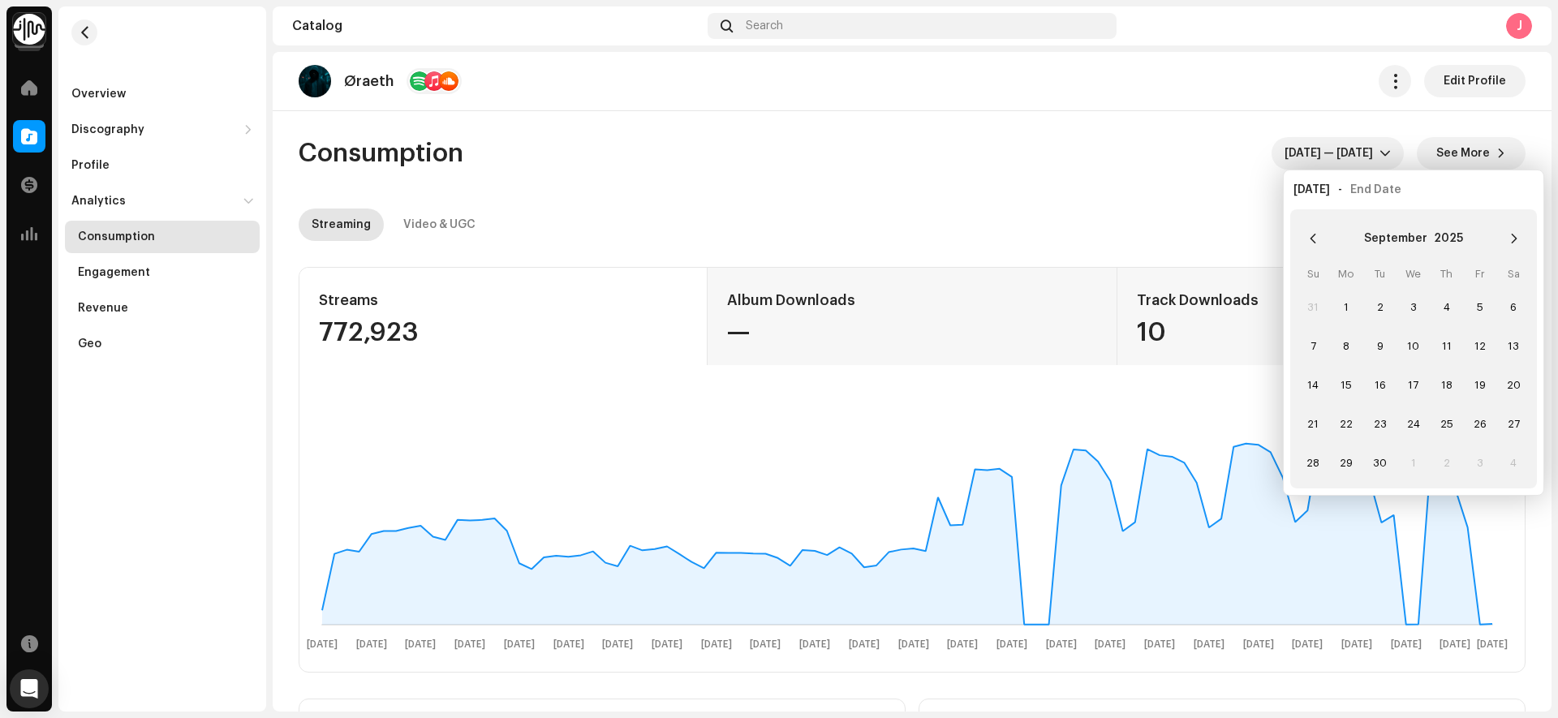
click at [1514, 239] on icon "Next Month" at bounding box center [1514, 238] width 11 height 11
click at [1446, 346] on td "9" at bounding box center [1446, 345] width 33 height 39
click at [1445, 344] on td "9" at bounding box center [1446, 345] width 33 height 39
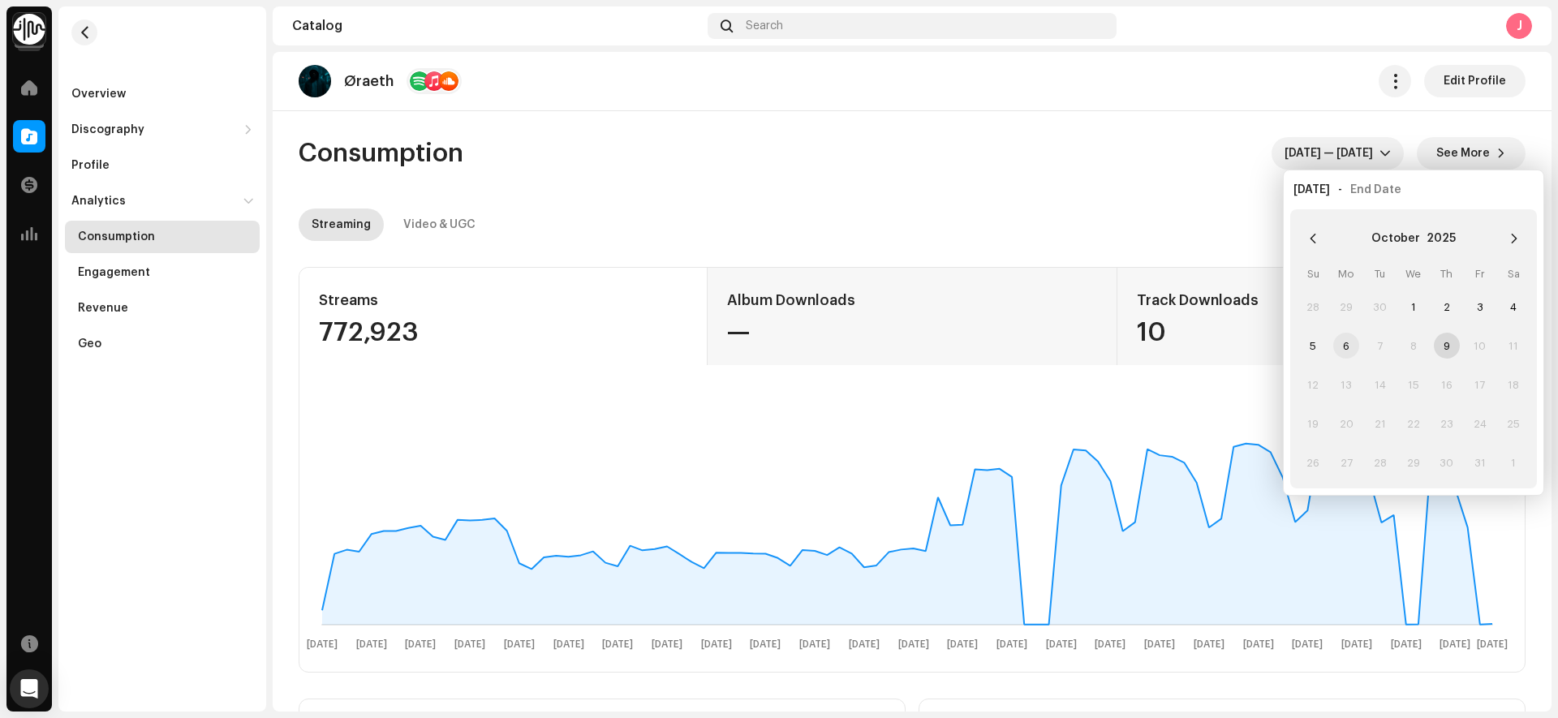
click at [1346, 349] on span "6" at bounding box center [1346, 346] width 26 height 26
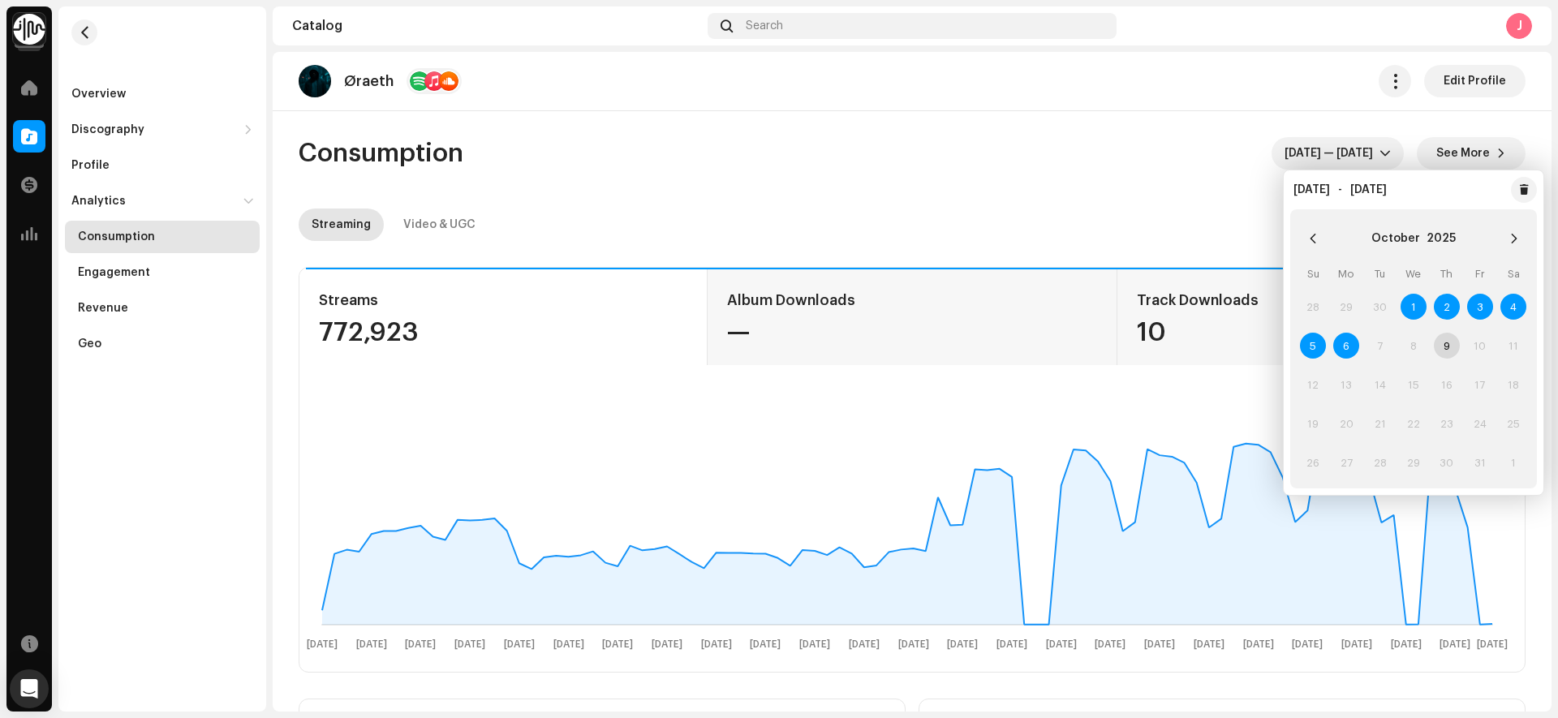
click at [1136, 193] on re-o-consumption-dashboard-header "Consumption [DATE] — [DATE] See More Streaming Video & UGC" at bounding box center [912, 182] width 1227 height 143
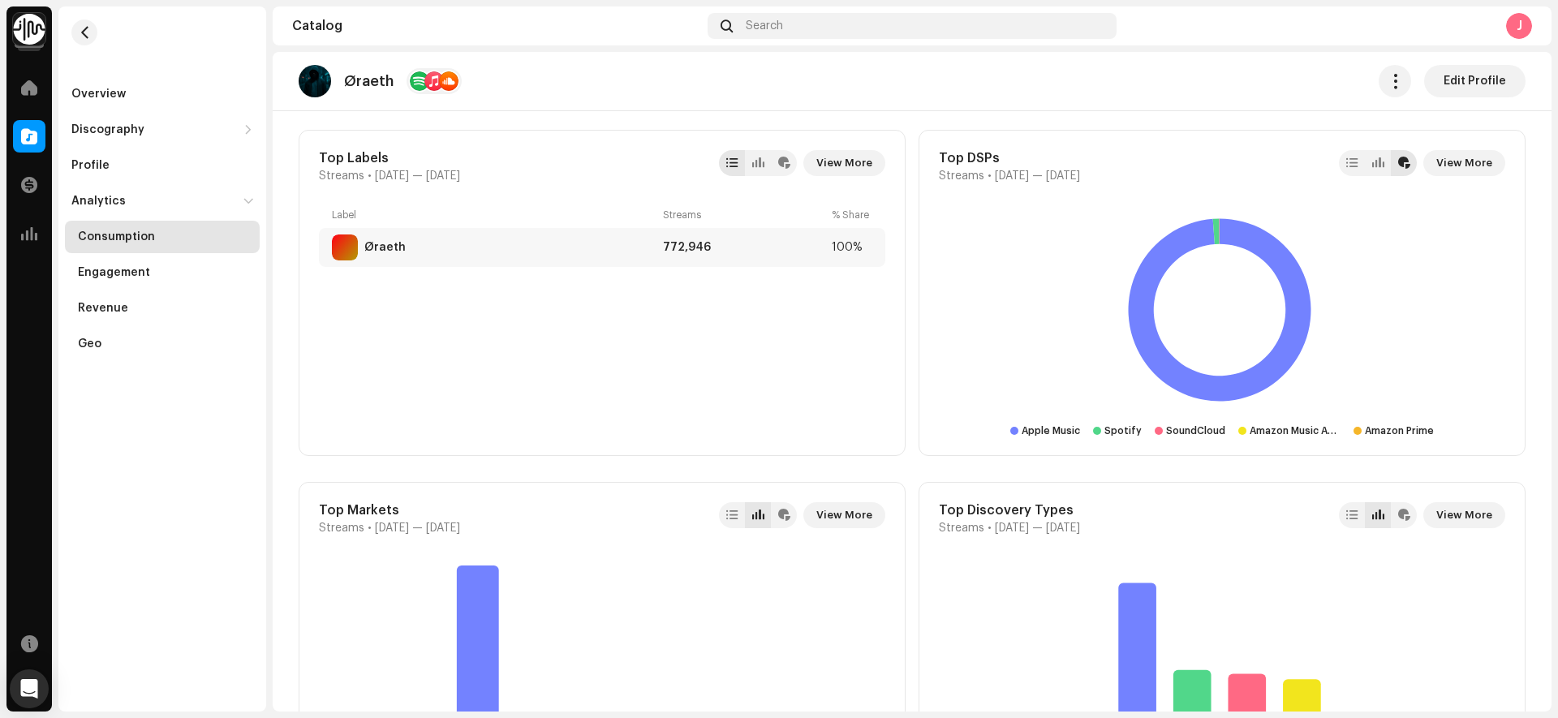
scroll to position [933, 0]
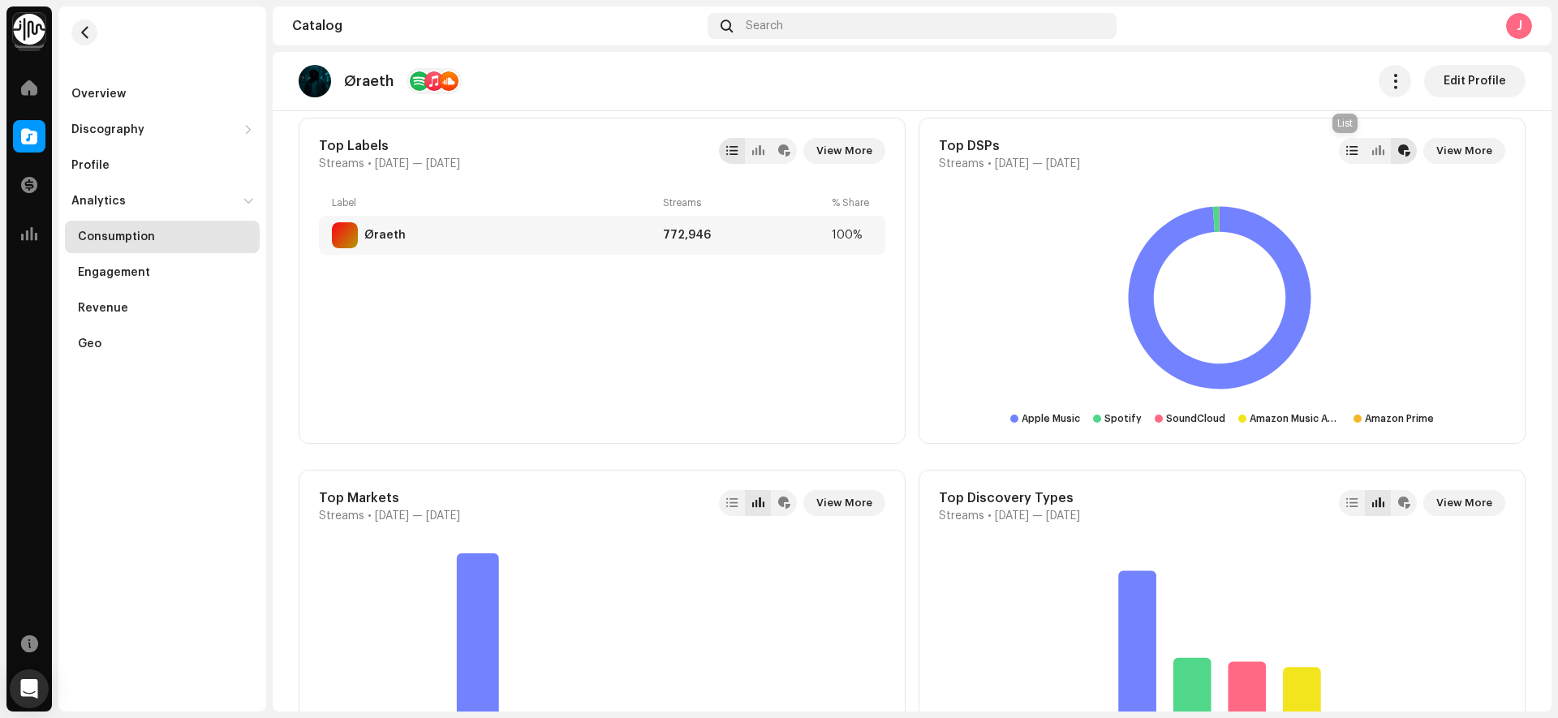
click at [1346, 149] on div at bounding box center [1351, 150] width 11 height 13
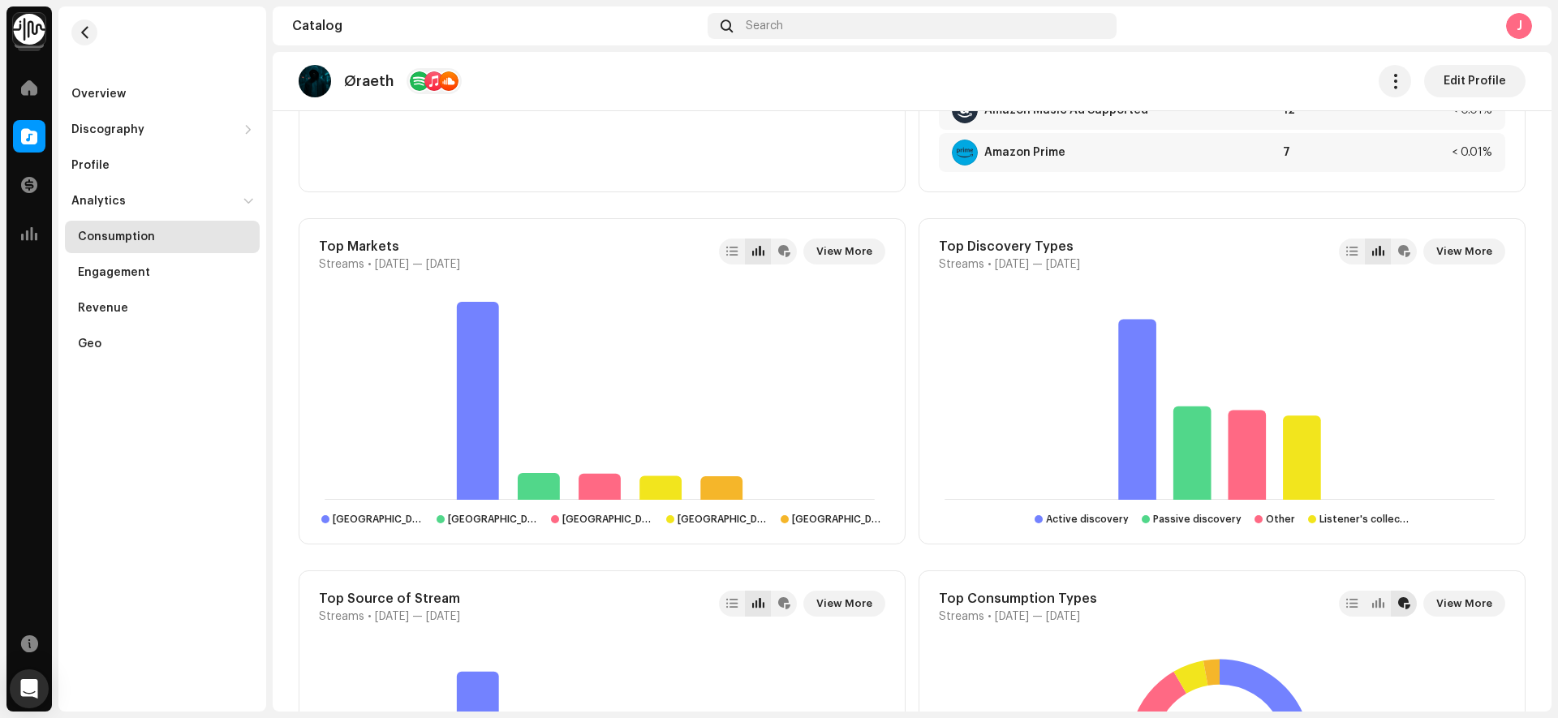
scroll to position [1215, 0]
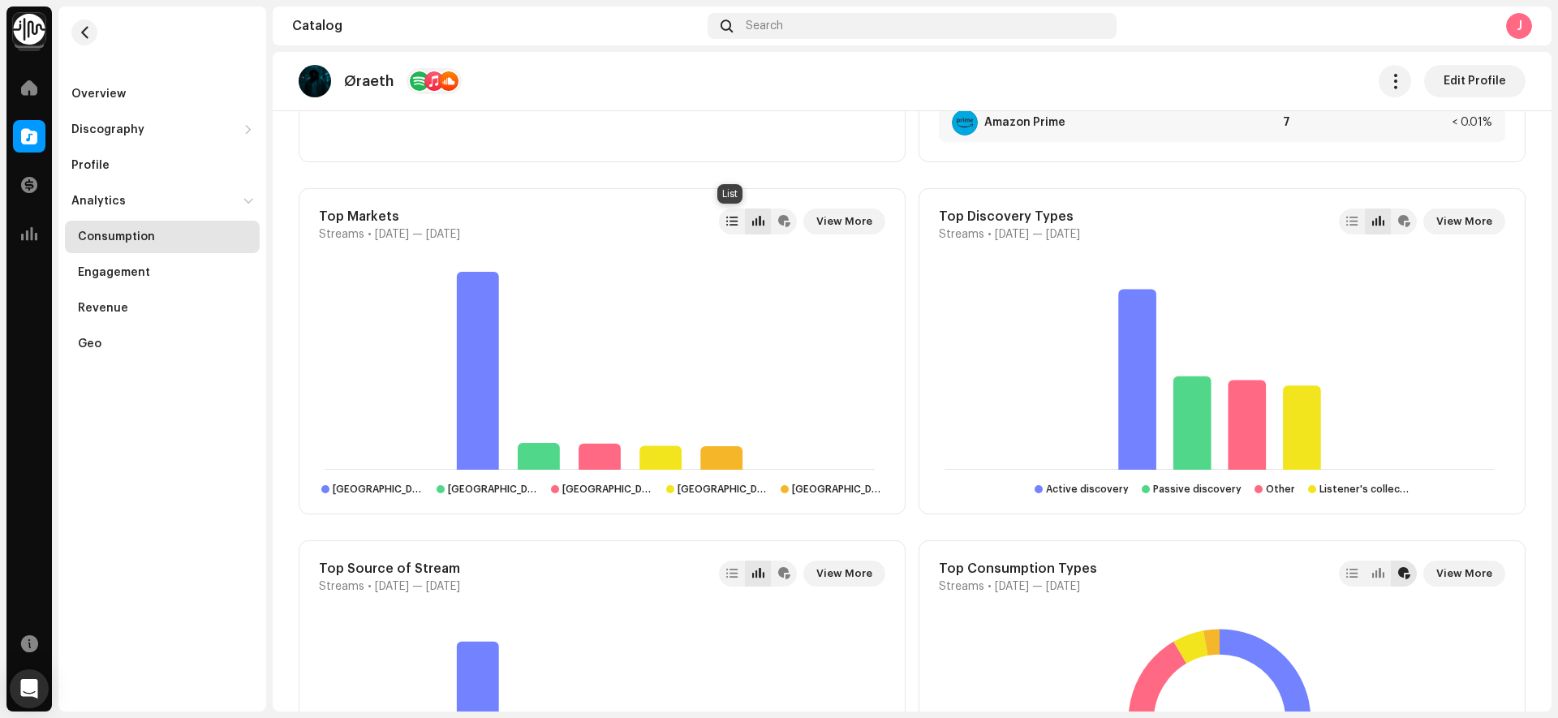
click at [726, 222] on div at bounding box center [731, 221] width 11 height 13
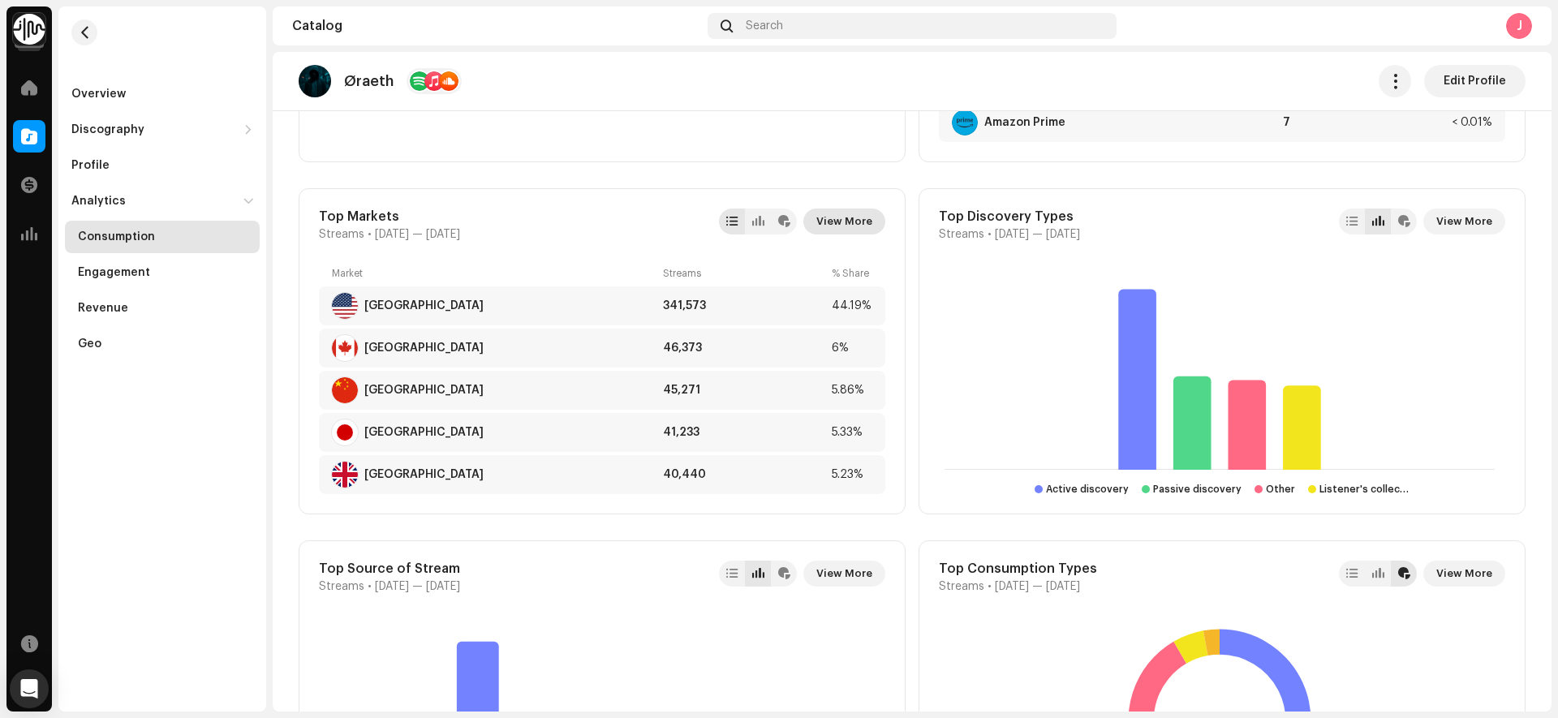
click at [821, 215] on span "View More" at bounding box center [844, 221] width 56 height 32
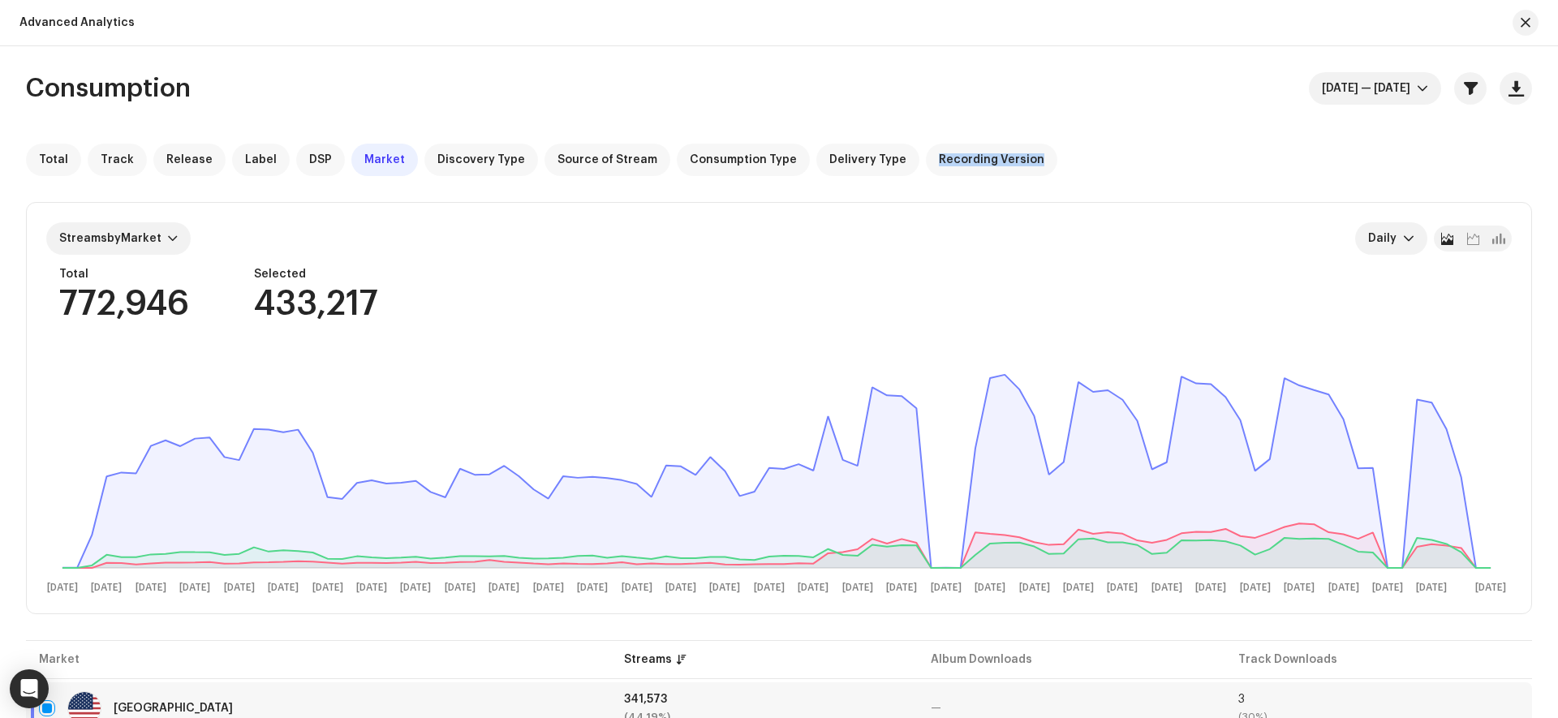
drag, startPoint x: 1553, startPoint y: 148, endPoint x: 1557, endPoint y: 162, distance: 15.2
click at [1557, 162] on div "Consumption [DATE] — [DATE] Total Track Release Label DSP Market Discovery Type…" at bounding box center [779, 382] width 1558 height 672
click at [1529, 28] on span "button" at bounding box center [1526, 22] width 10 height 13
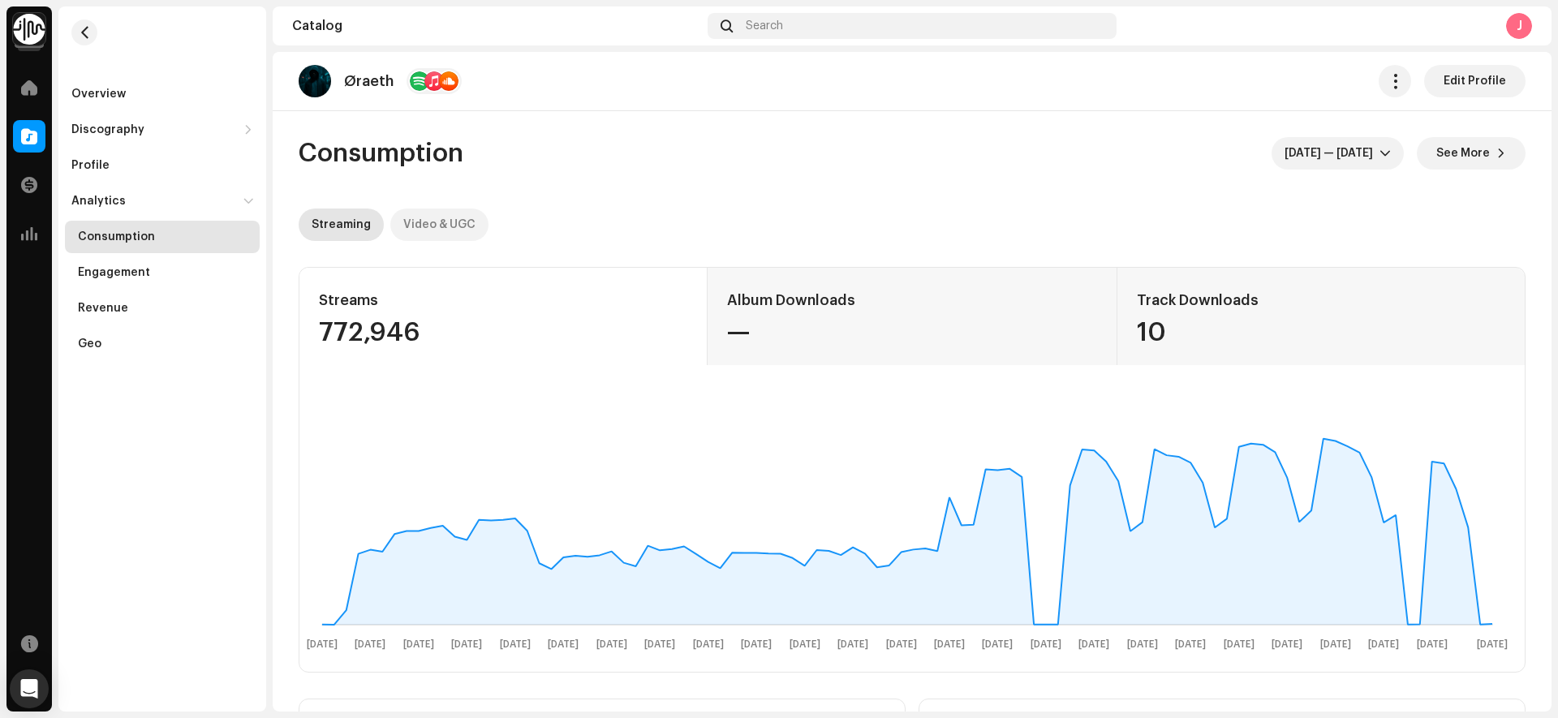
click at [422, 211] on div "Video & UGC" at bounding box center [439, 225] width 72 height 32
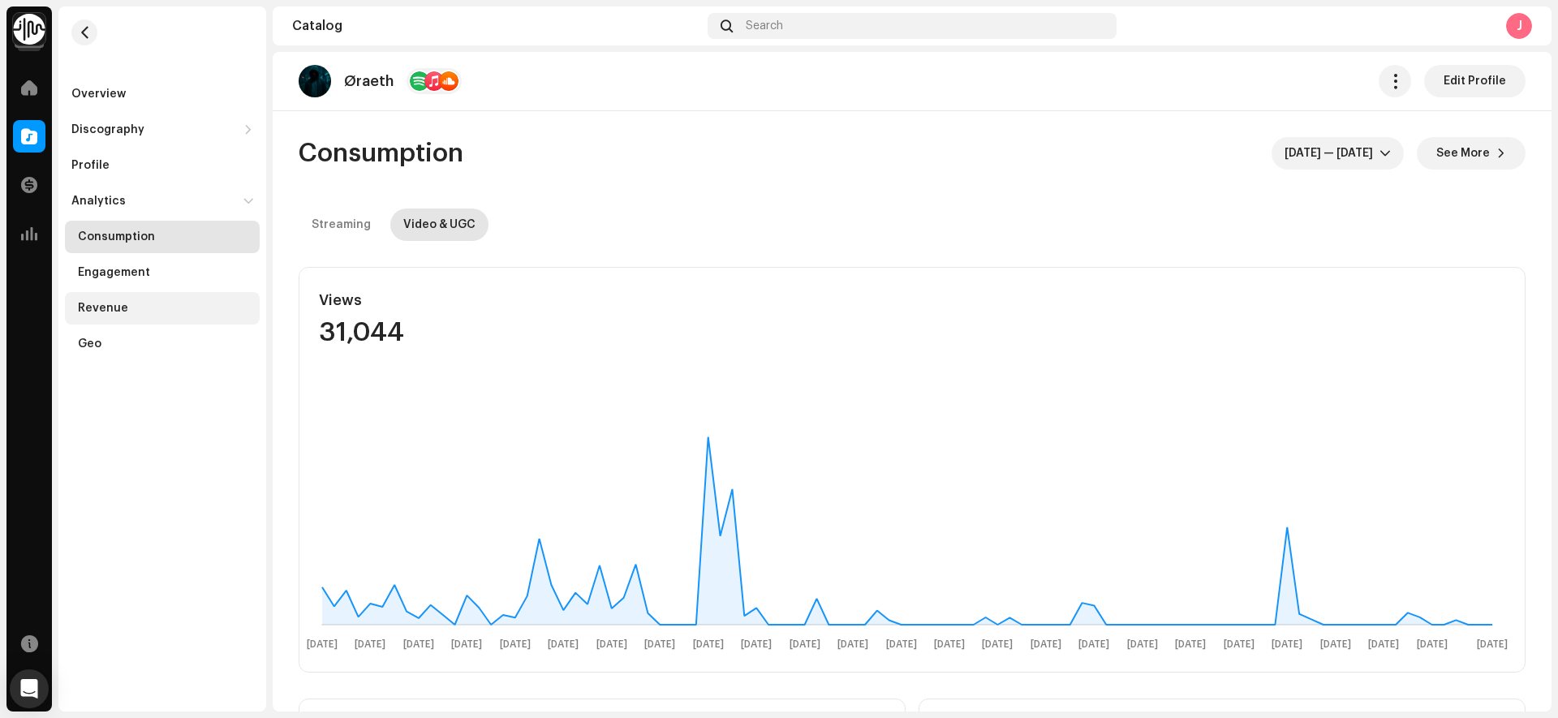
click at [98, 306] on div "Revenue" at bounding box center [103, 308] width 50 height 13
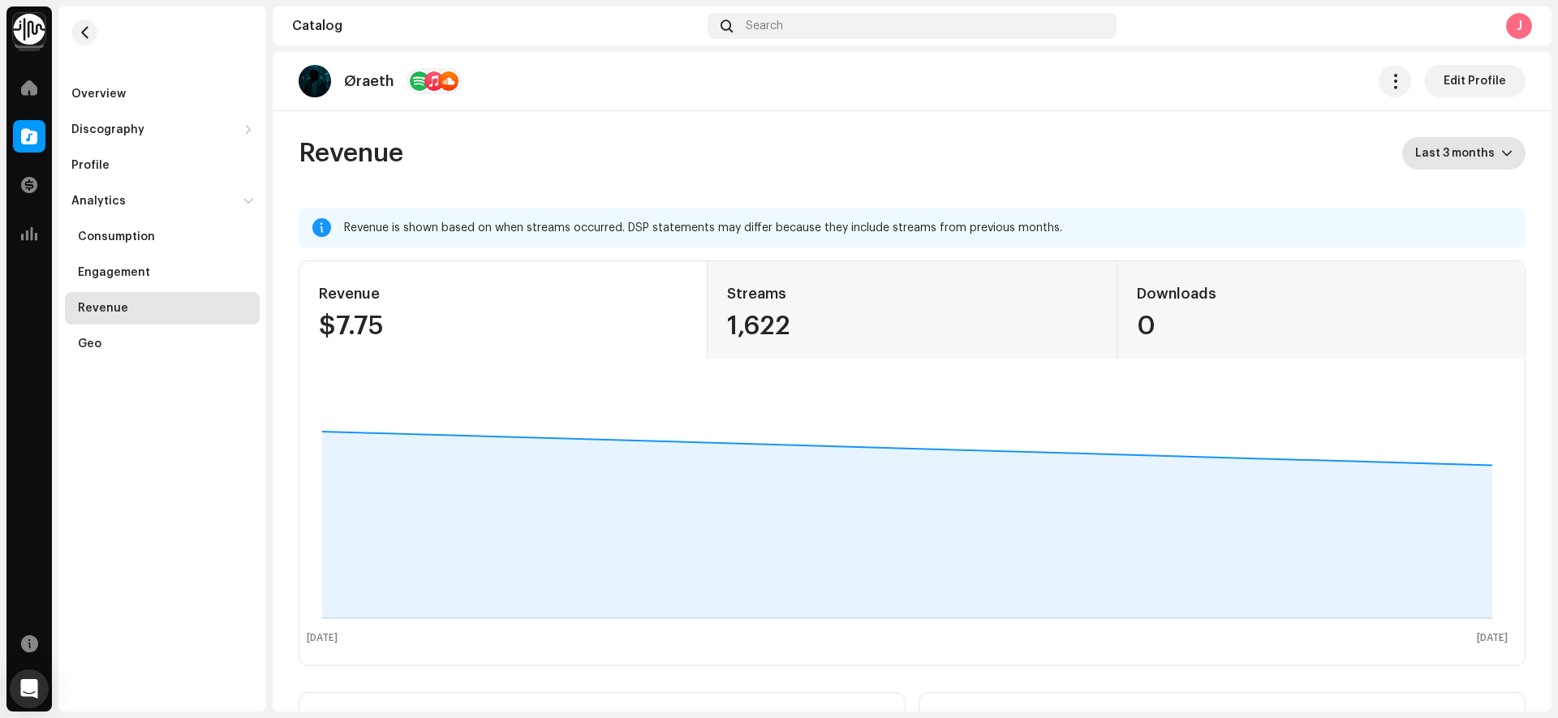
click at [1470, 141] on span "Last 3 months" at bounding box center [1458, 153] width 86 height 32
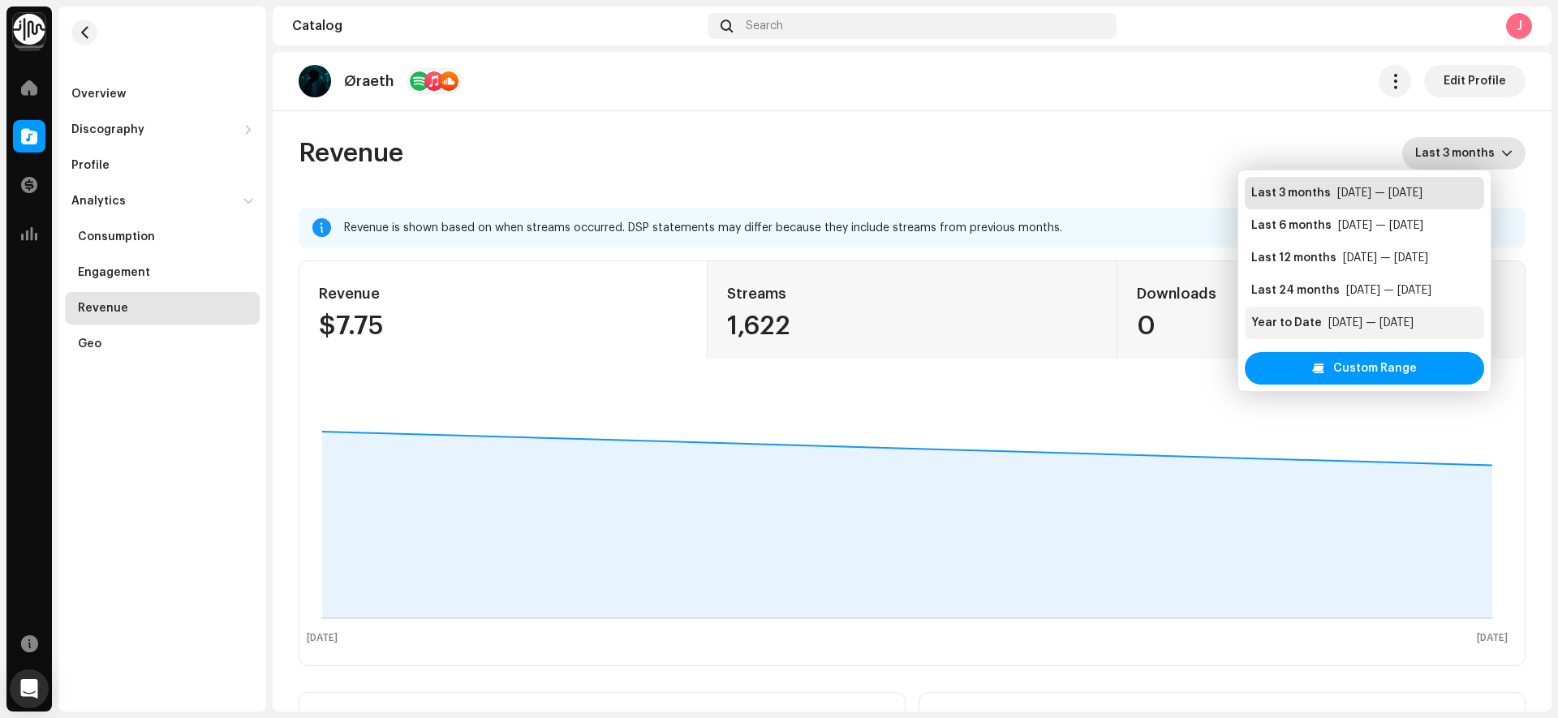
click at [1374, 318] on div "[DATE] — [DATE]" at bounding box center [1371, 323] width 85 height 16
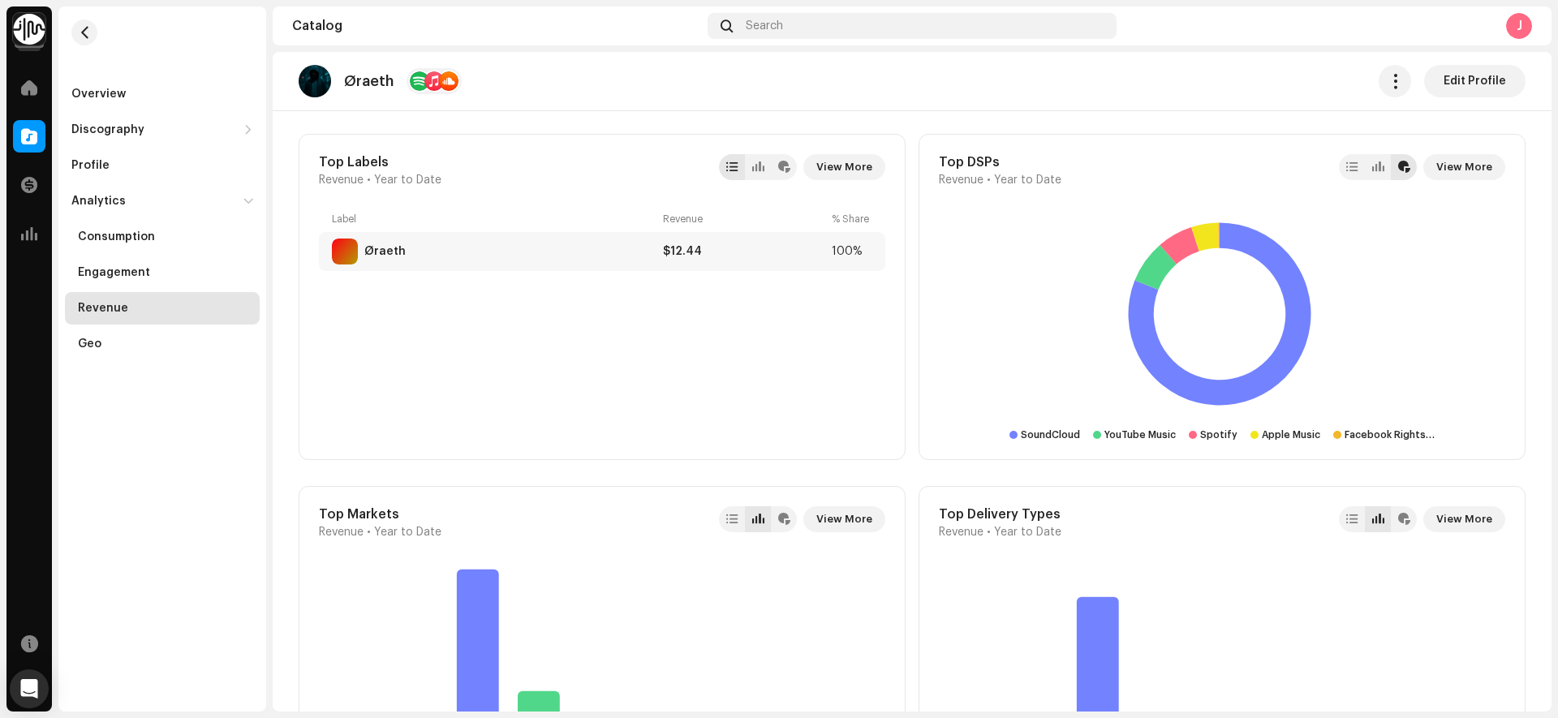
scroll to position [926, 0]
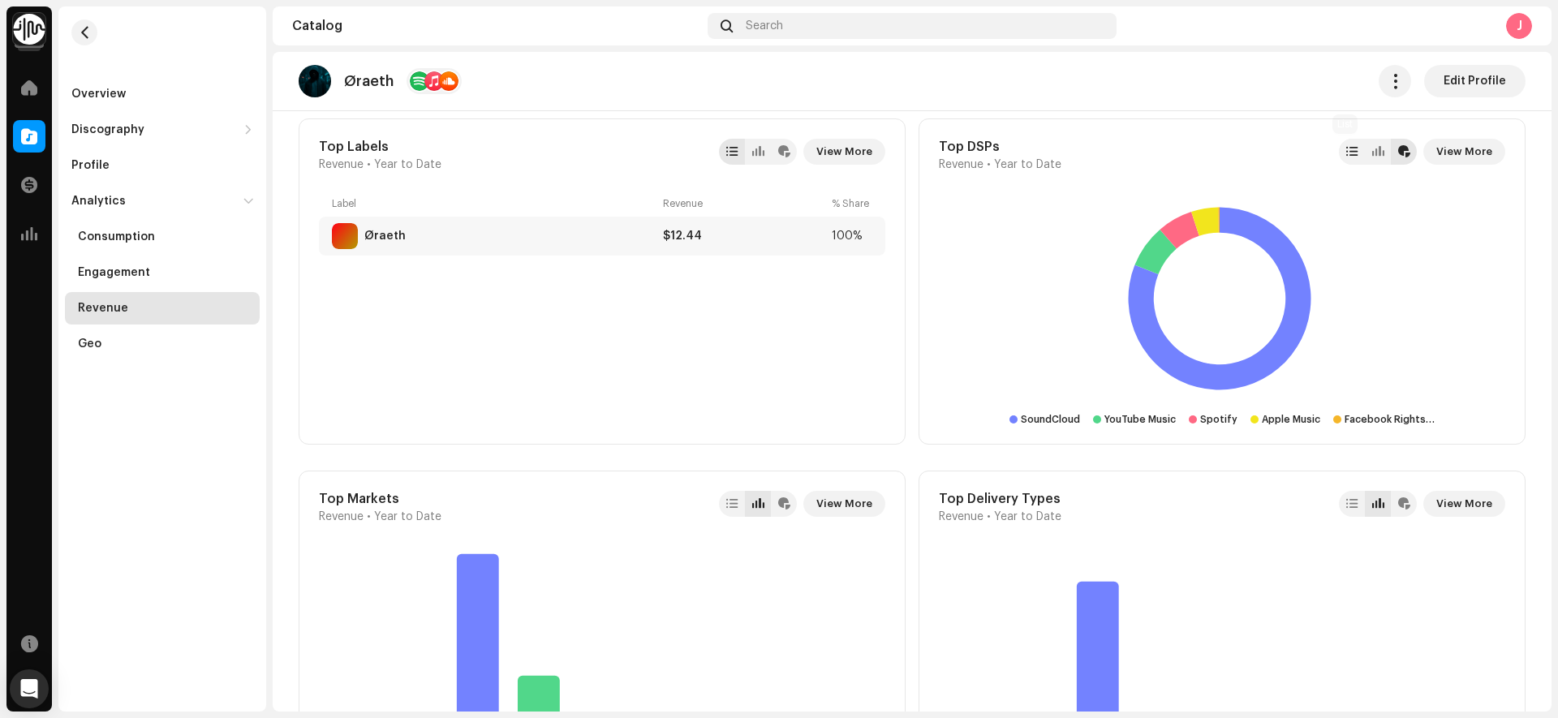
click at [1348, 153] on div at bounding box center [1351, 151] width 11 height 13
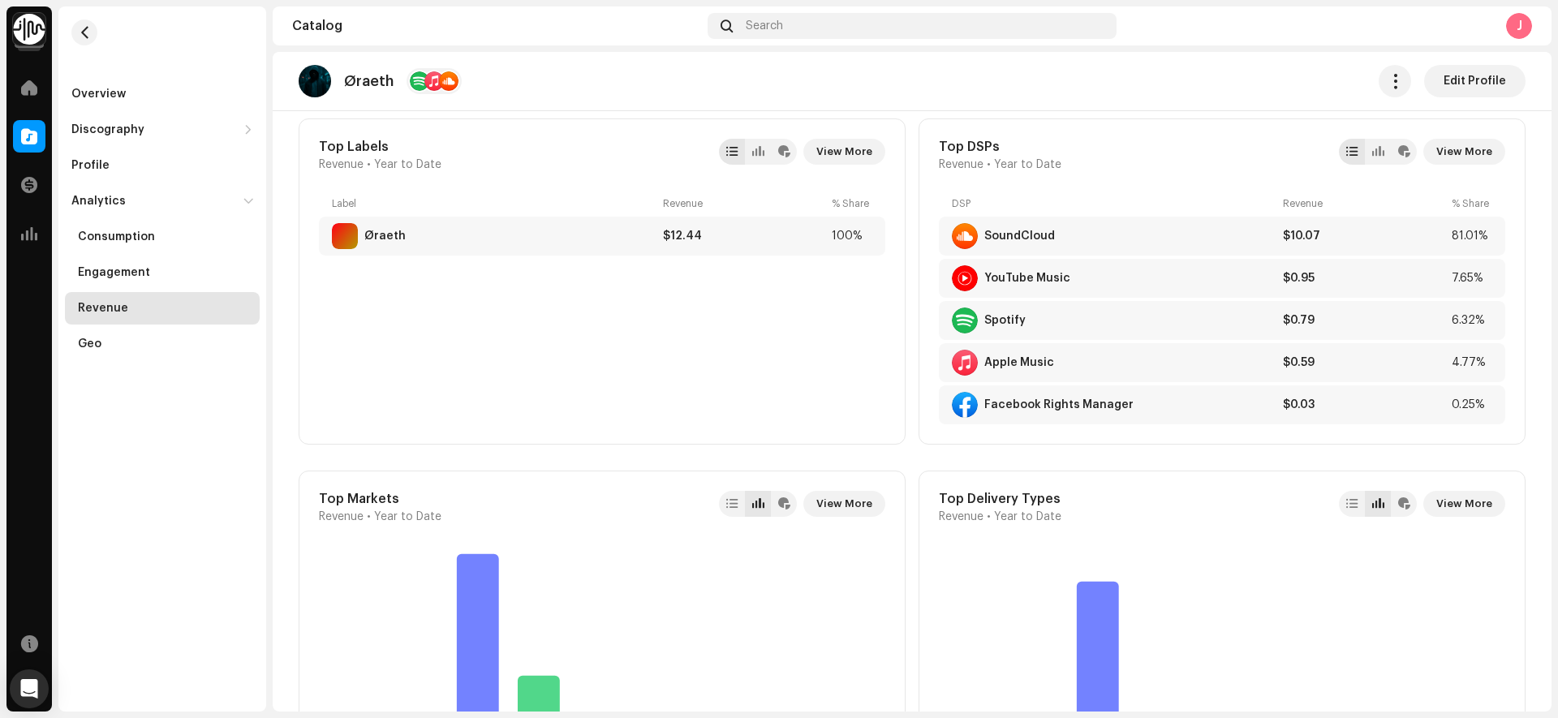
click at [1215, 343] on div "Apple Music $0.59 4.77%" at bounding box center [1222, 362] width 567 height 39
click at [993, 369] on div "Apple Music" at bounding box center [1114, 363] width 325 height 26
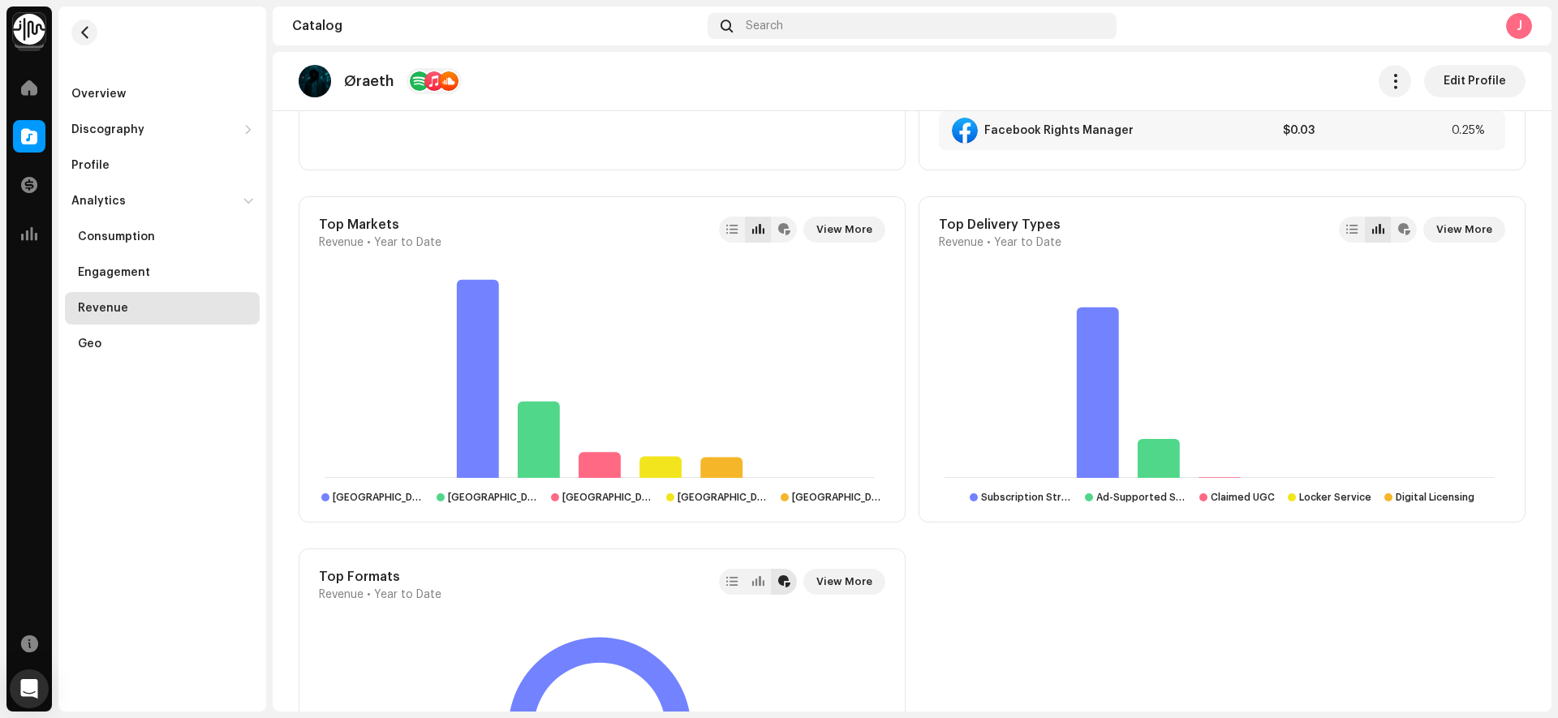
scroll to position [1213, 0]
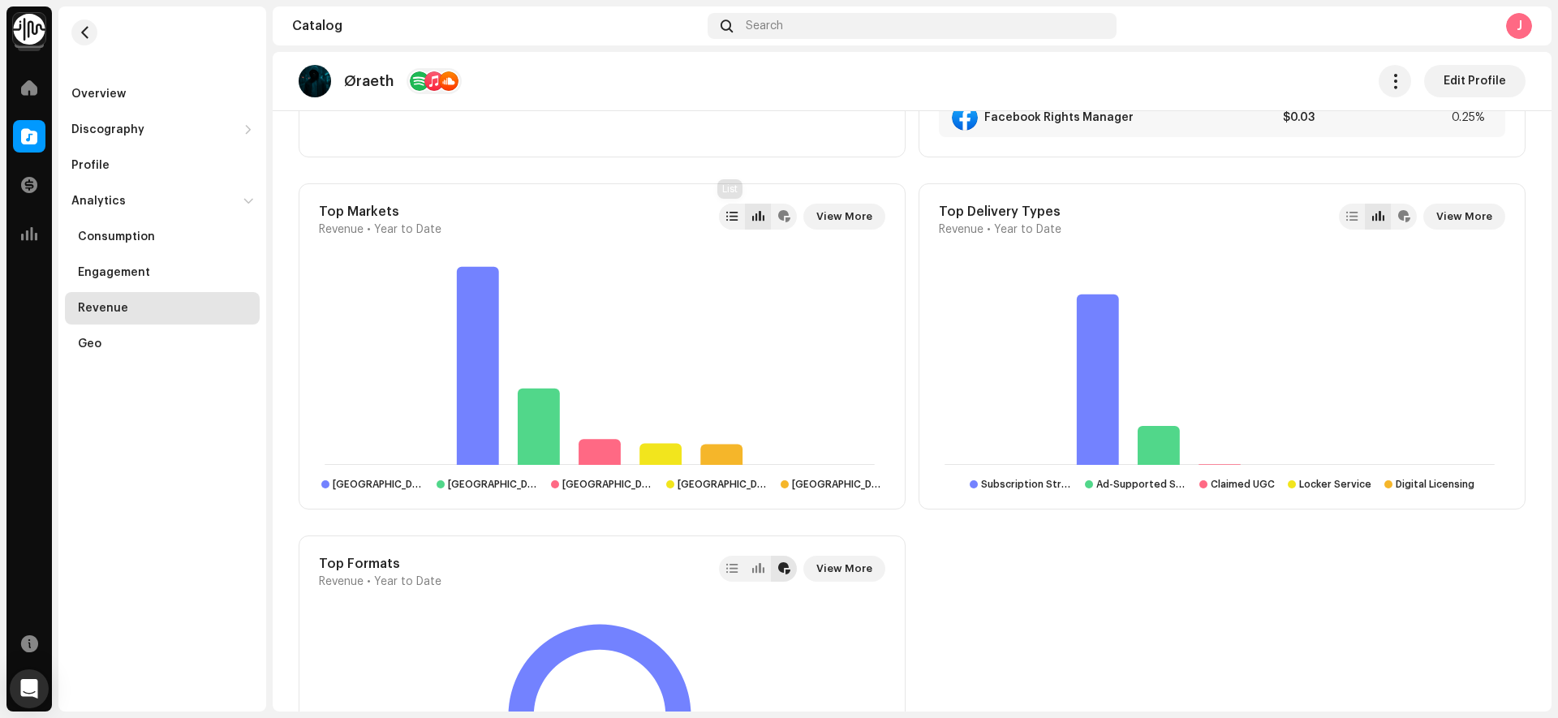
click at [722, 222] on div at bounding box center [732, 217] width 26 height 26
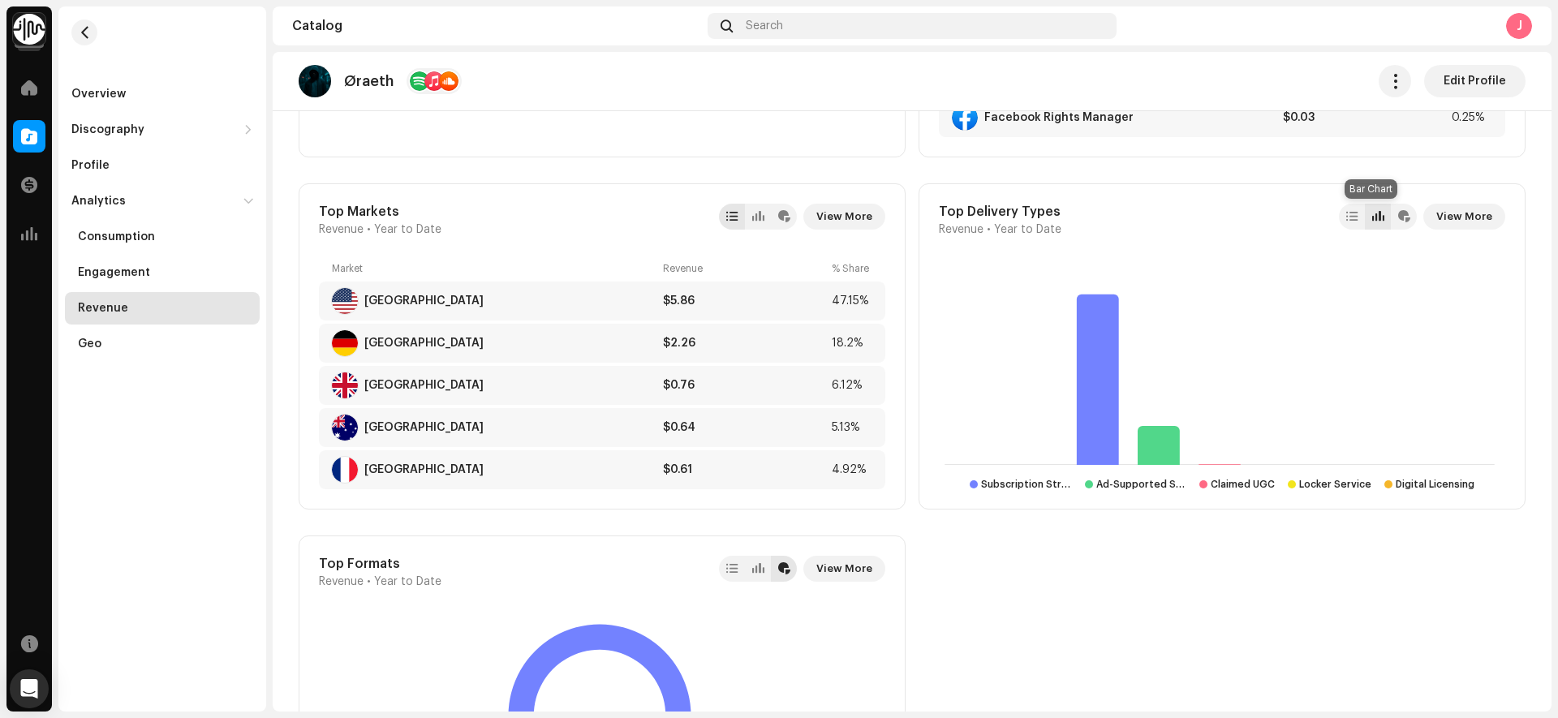
click at [1365, 214] on div at bounding box center [1378, 217] width 26 height 26
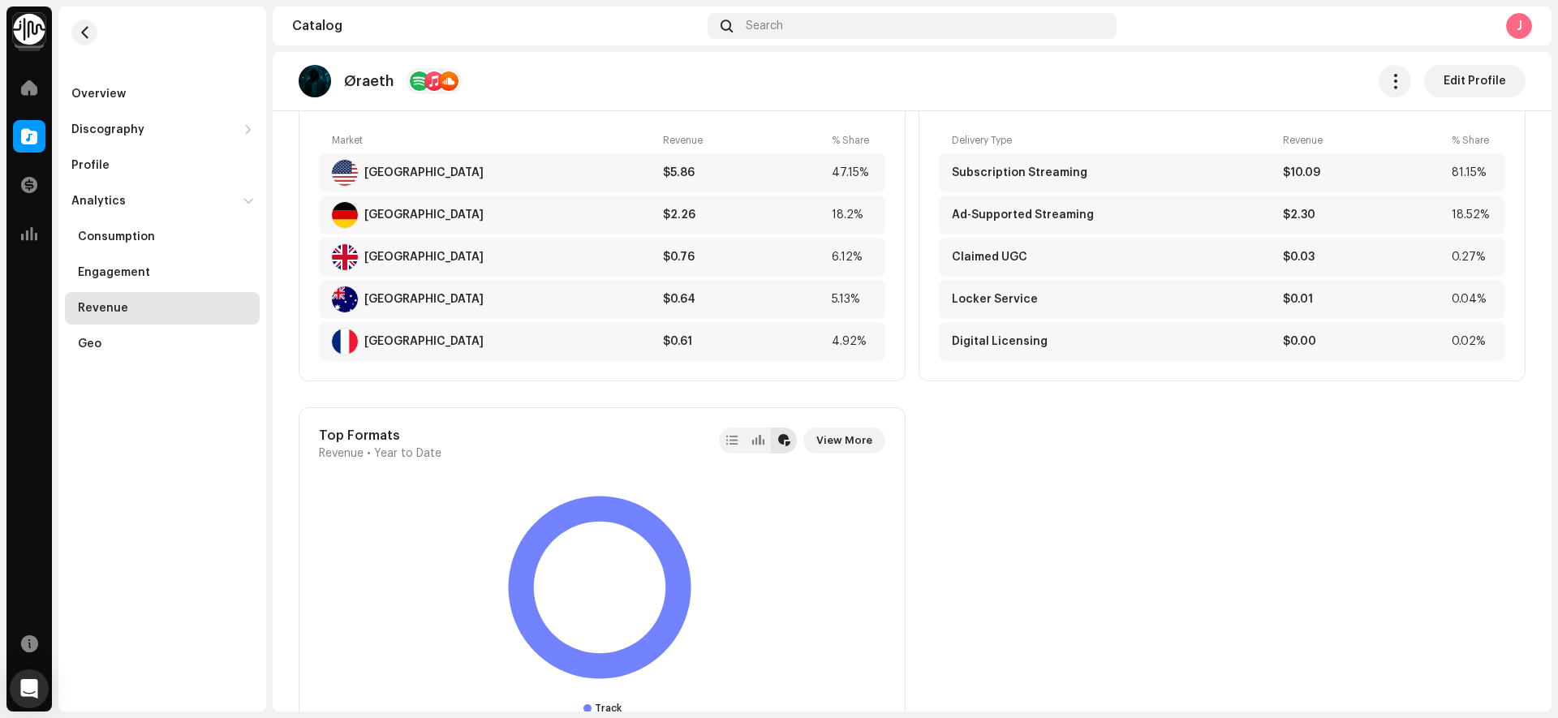
scroll to position [1389, 0]
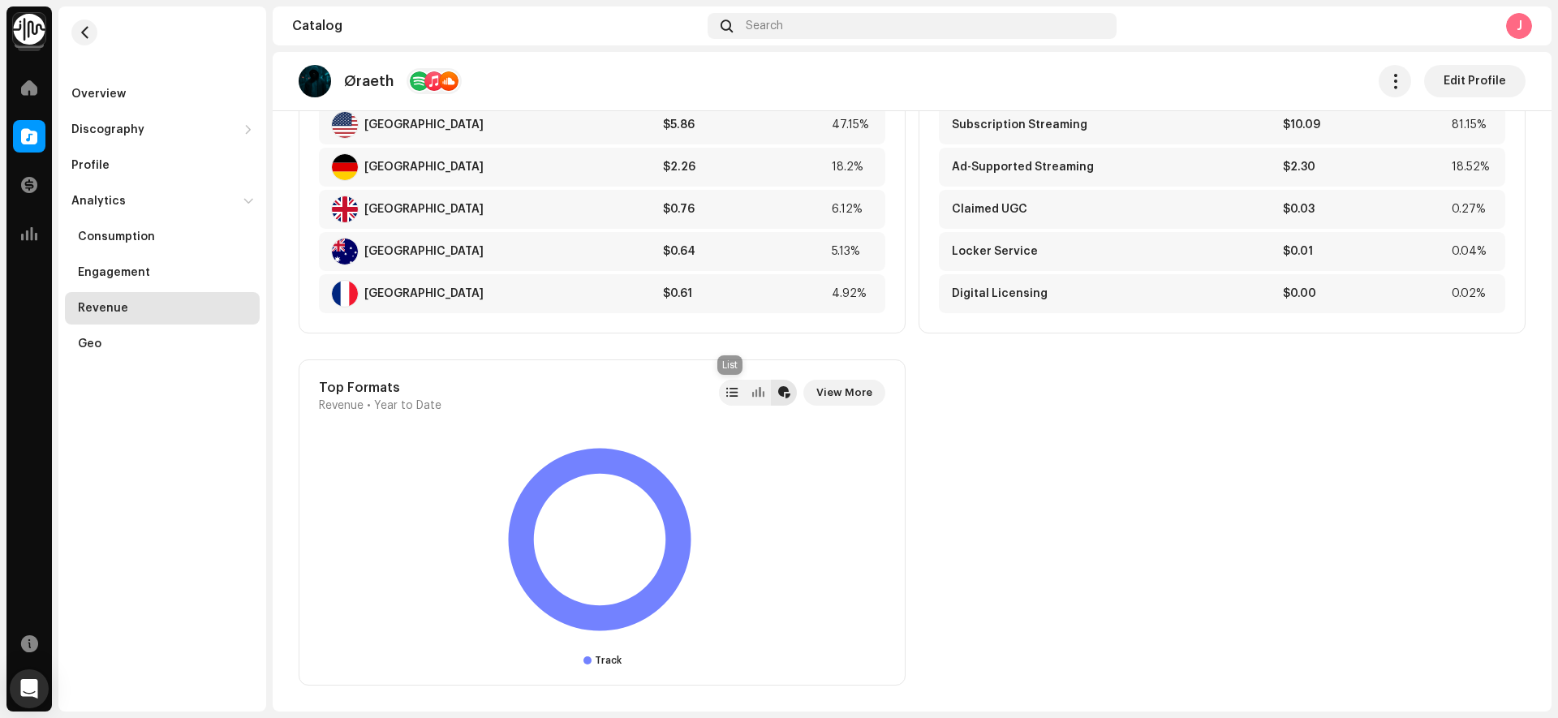
click at [729, 395] on div at bounding box center [731, 392] width 11 height 13
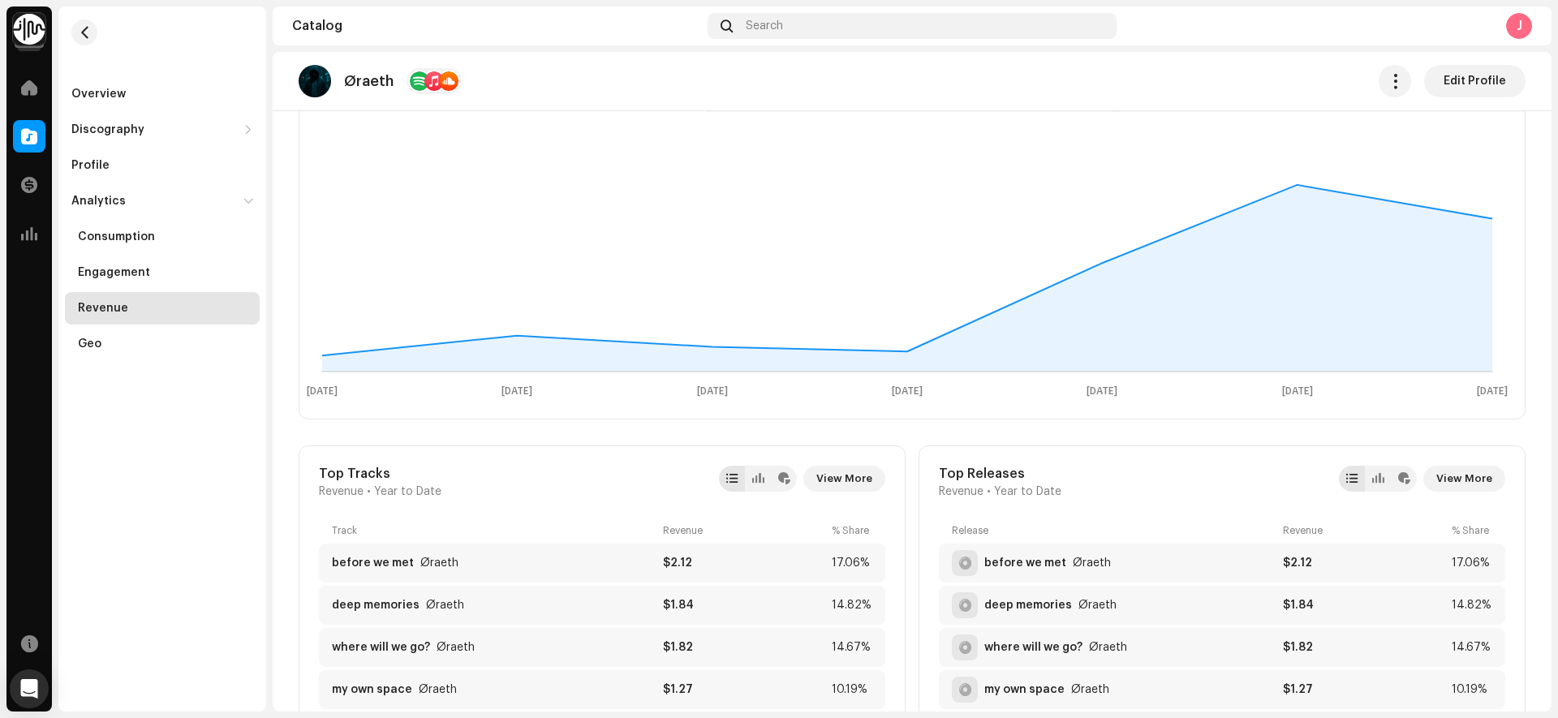
scroll to position [162, 0]
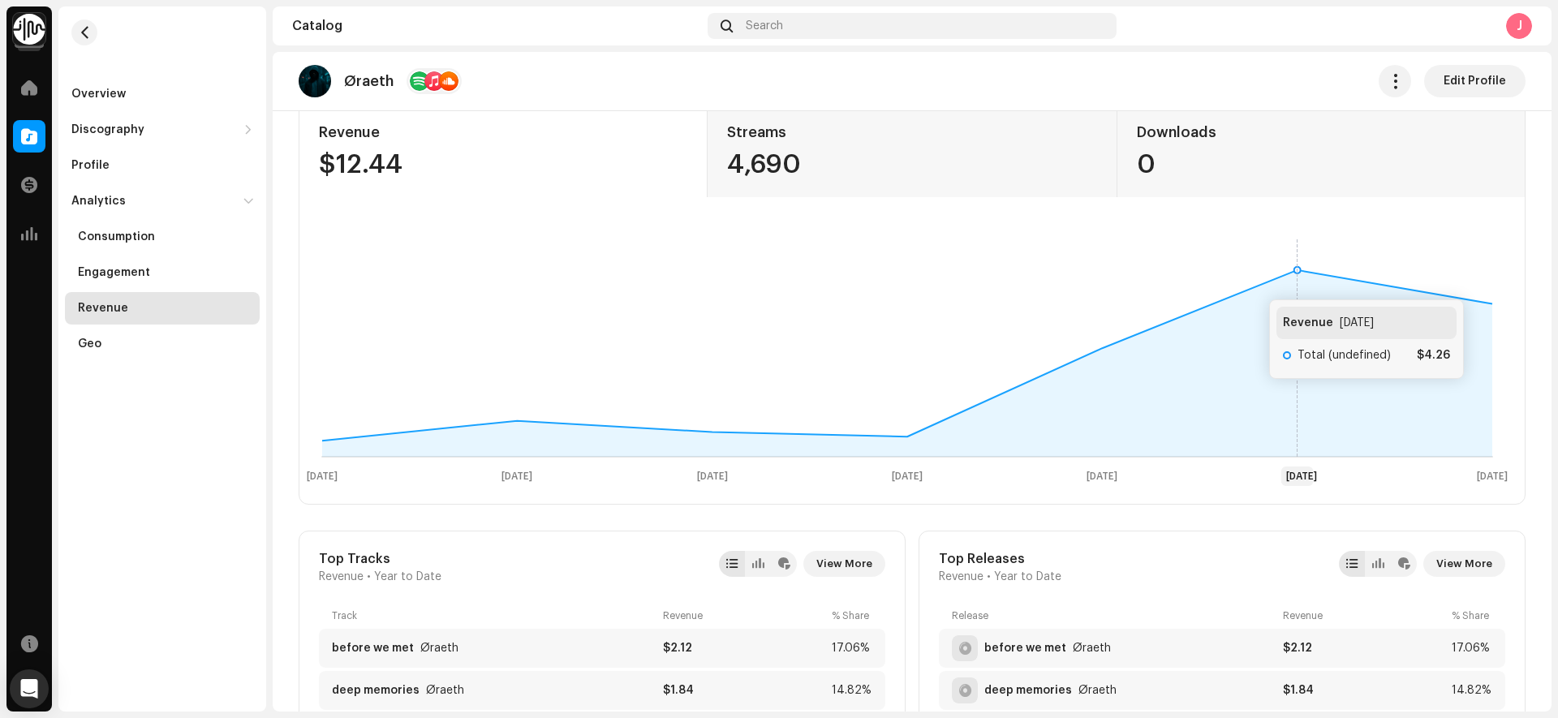
click at [1436, 333] on icon at bounding box center [907, 363] width 1170 height 187
